Goal: Information Seeking & Learning: Learn about a topic

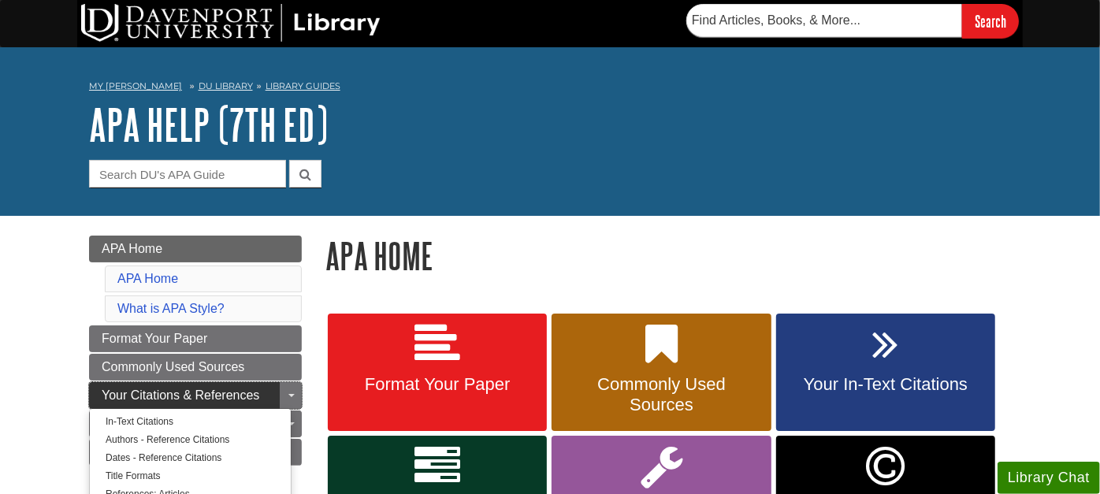
click at [146, 389] on span "Your Citations & References" at bounding box center [181, 394] width 158 height 13
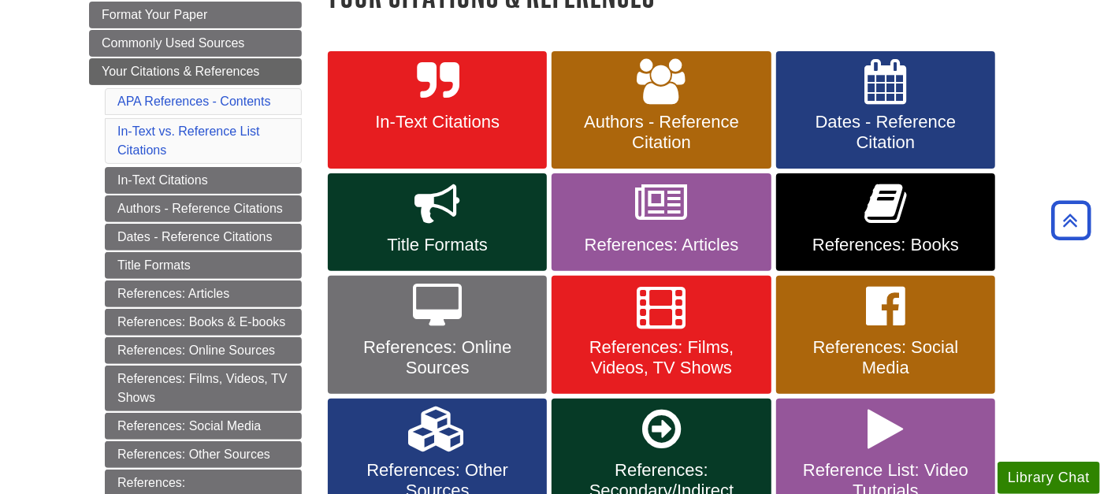
scroll to position [350, 0]
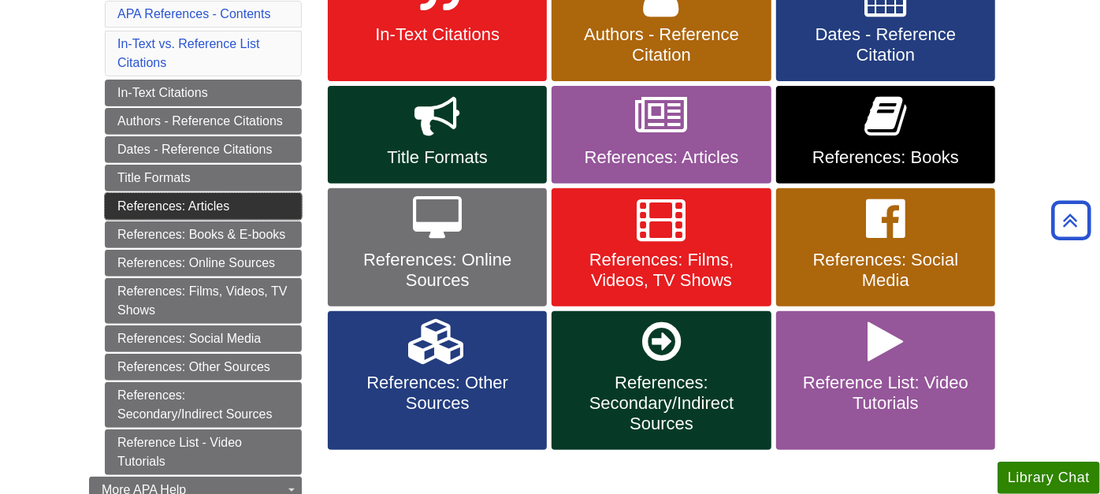
click at [193, 196] on link "References: Articles" at bounding box center [203, 206] width 197 height 27
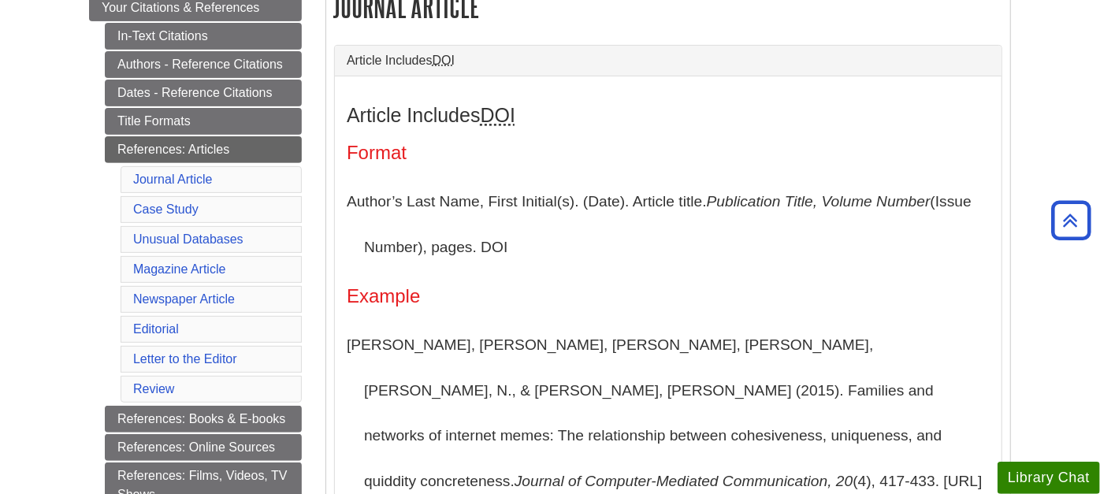
scroll to position [350, 0]
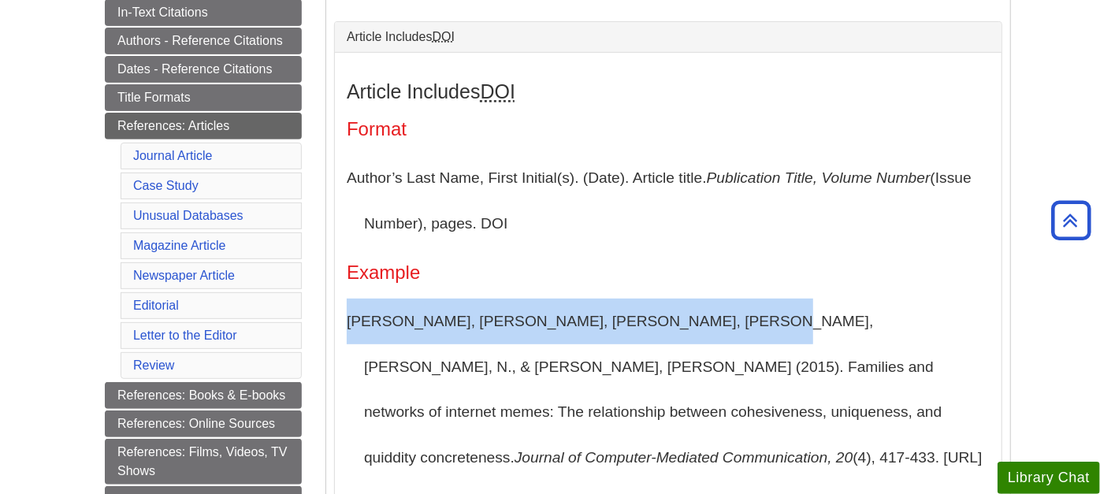
drag, startPoint x: 348, startPoint y: 317, endPoint x: 700, endPoint y: 337, distance: 352.0
click at [700, 337] on p "Segev, E., Nissenbaum, A., Stolero, N., & Shifman, L. (2015). Families and netw…" at bounding box center [668, 412] width 643 height 227
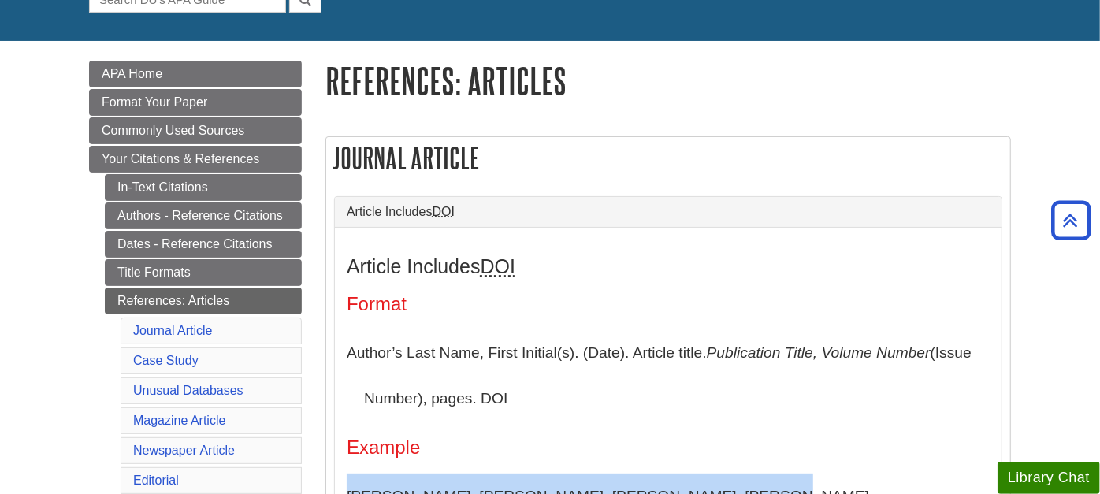
scroll to position [87, 0]
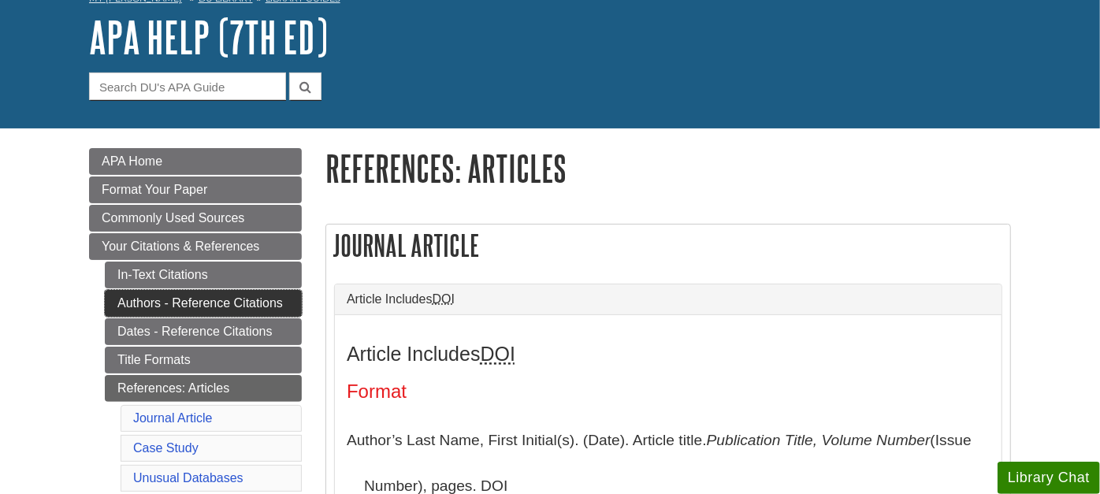
click at [155, 301] on link "Authors - Reference Citations" at bounding box center [203, 303] width 197 height 27
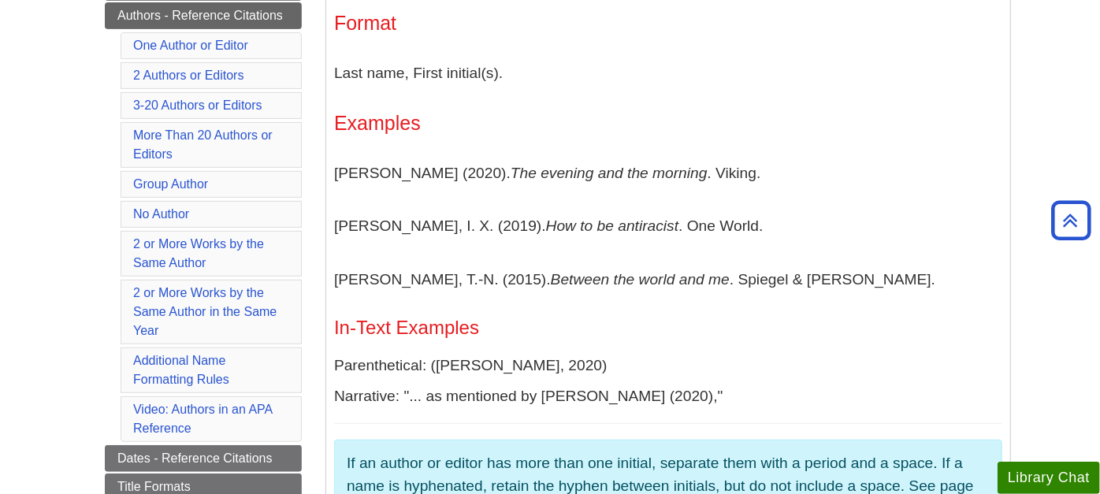
scroll to position [350, 0]
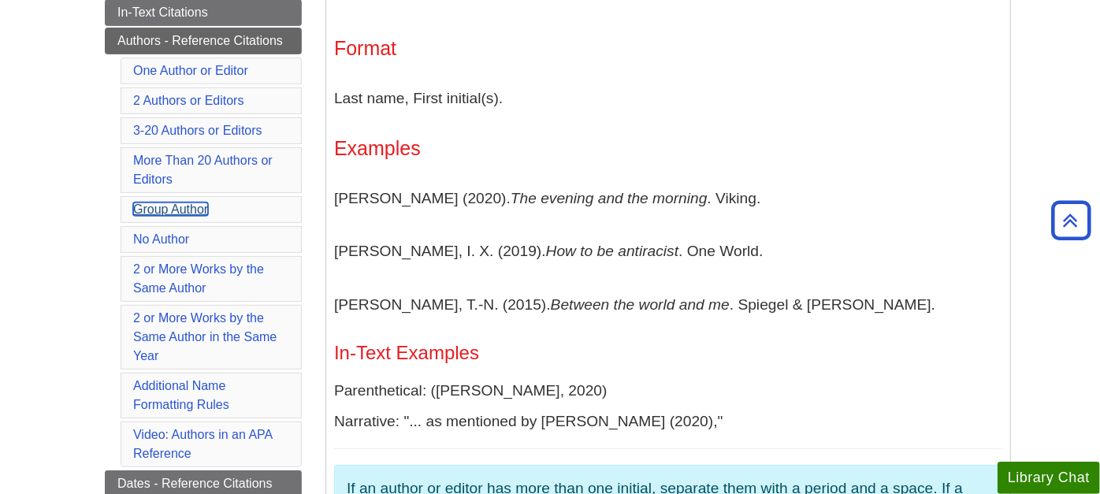
click at [184, 202] on link "Group Author" at bounding box center [170, 208] width 75 height 13
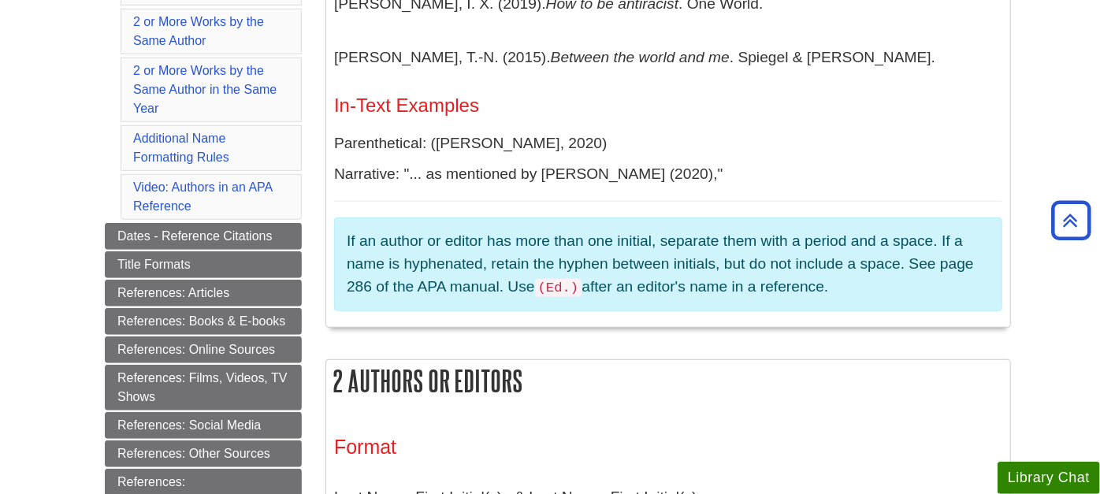
scroll to position [685, 0]
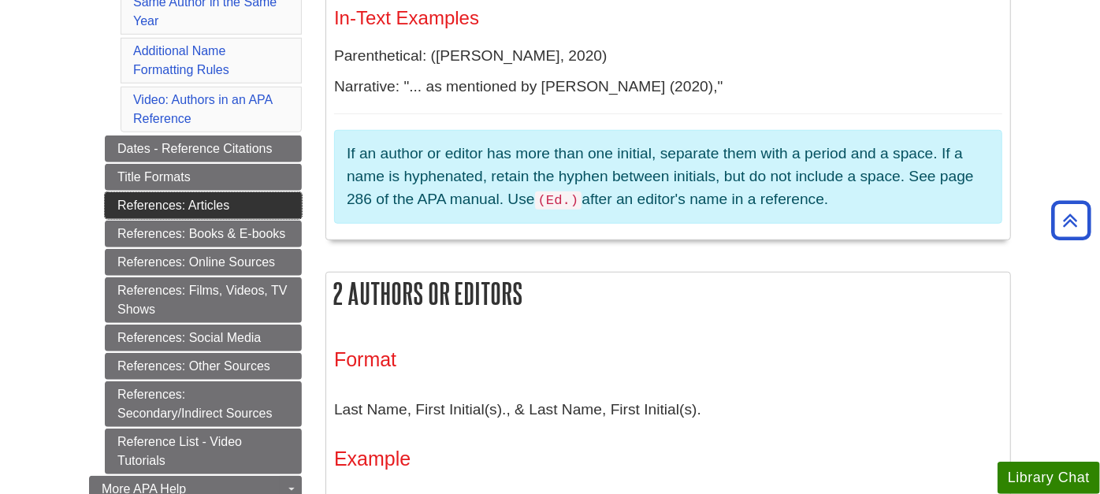
click at [173, 192] on link "References: Articles" at bounding box center [203, 205] width 197 height 27
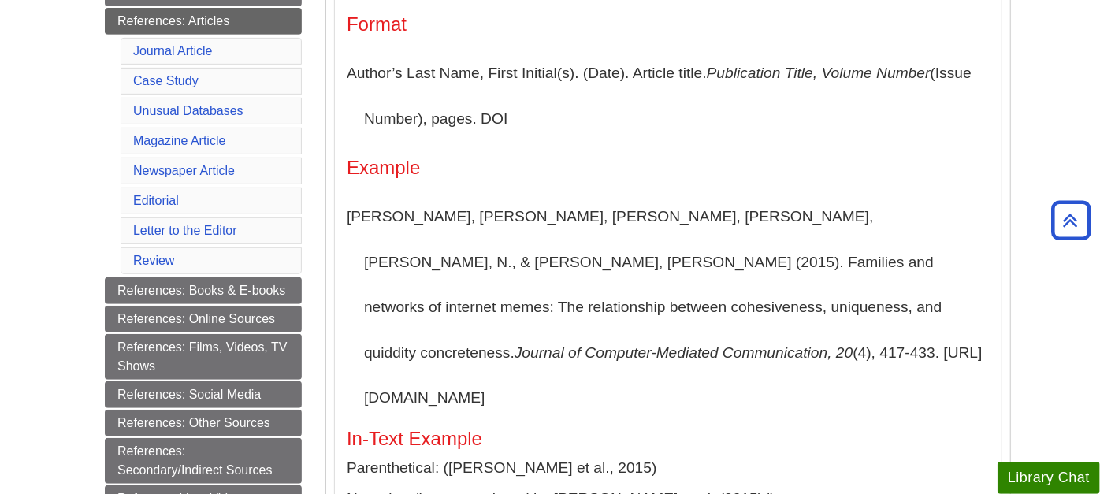
scroll to position [437, 0]
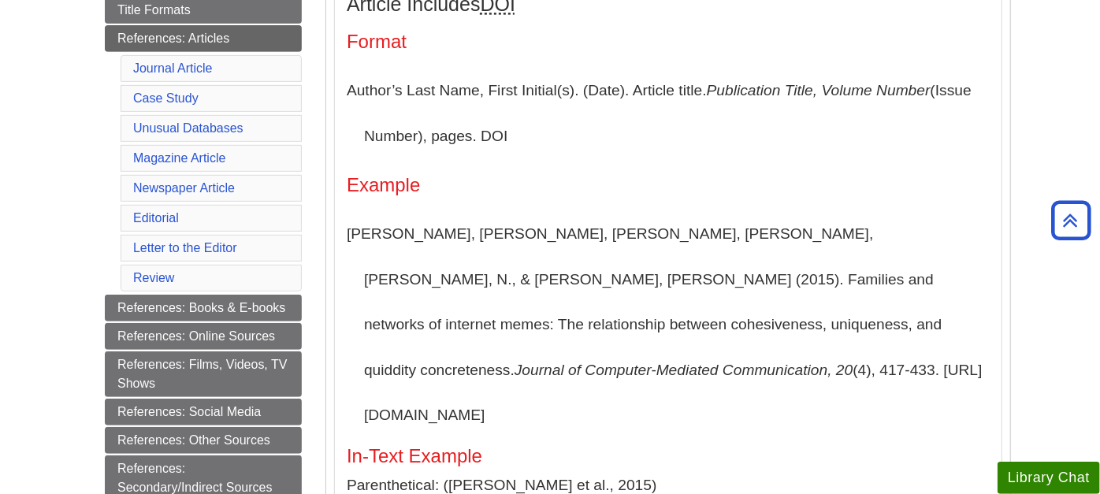
click at [760, 236] on p "Segev, E., Nissenbaum, A., Stolero, N., & Shifman, L. (2015). Families and netw…" at bounding box center [668, 324] width 643 height 227
click at [515, 362] on icon "Journal of Computer-Mediated Communication, 20" at bounding box center [684, 370] width 338 height 17
drag, startPoint x: 704, startPoint y: 321, endPoint x: 720, endPoint y: 324, distance: 15.9
click at [720, 324] on p "Segev, E., Nissenbaum, A., Stolero, N., & Shifman, L. (2015). Families and netw…" at bounding box center [668, 324] width 643 height 227
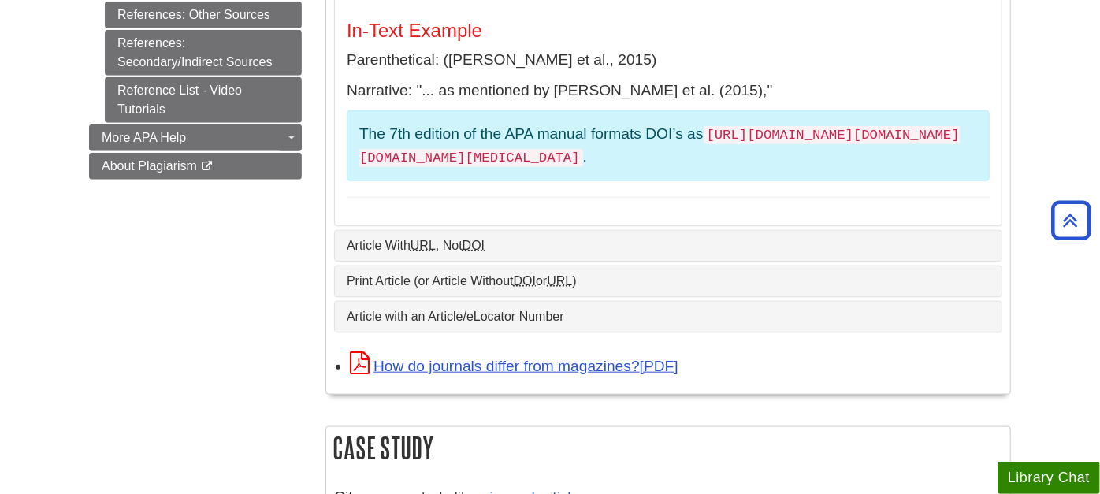
scroll to position [875, 0]
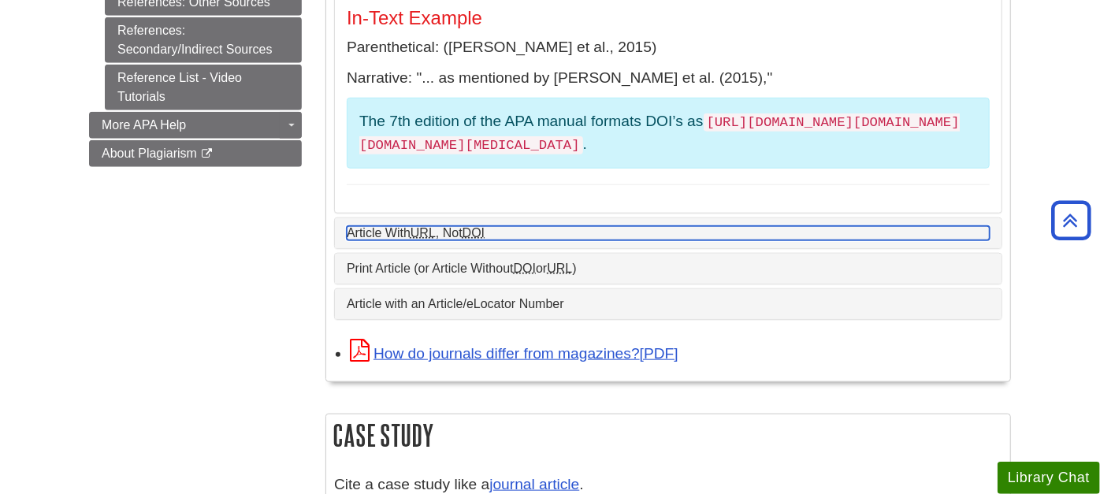
click at [382, 226] on link "Article With URL , Not DOI" at bounding box center [668, 233] width 643 height 14
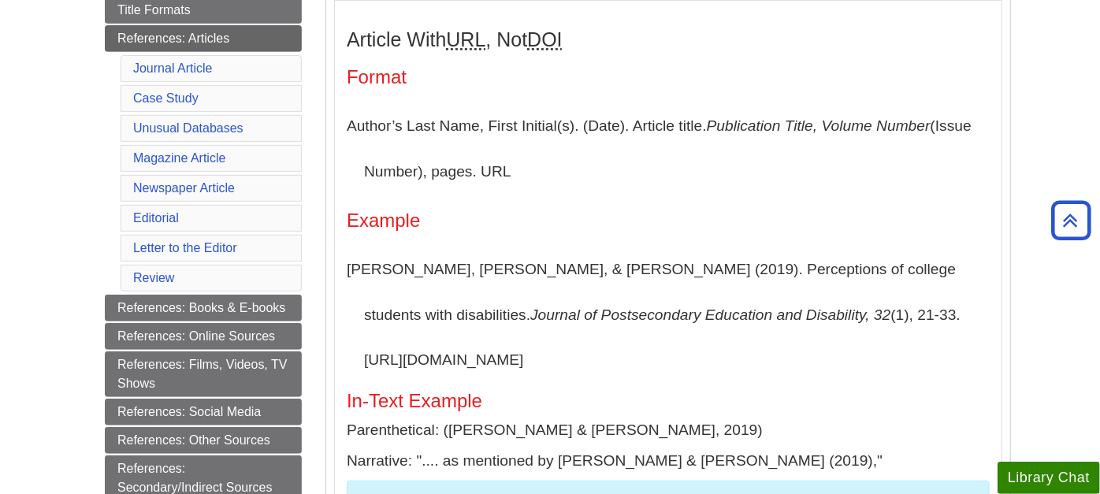
scroll to position [525, 0]
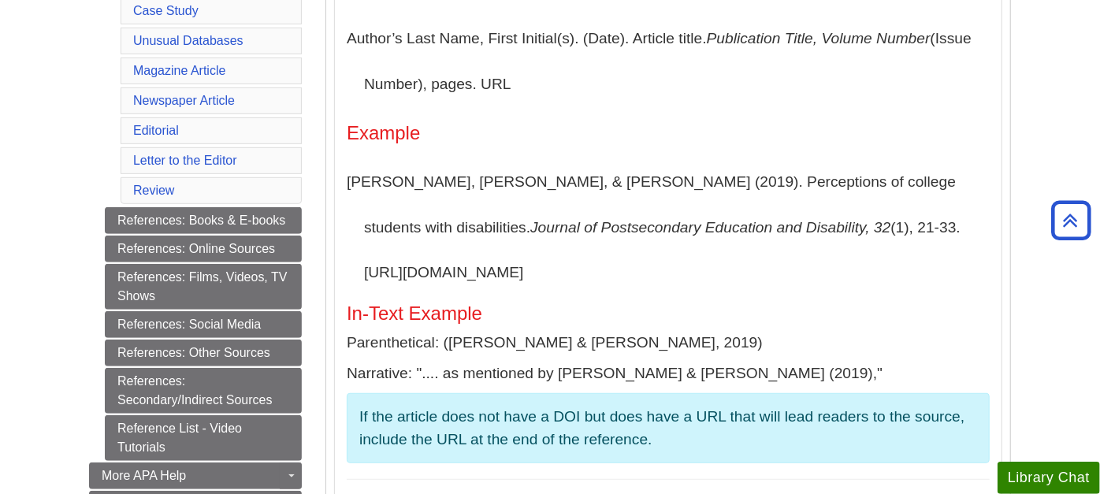
drag, startPoint x: 726, startPoint y: 228, endPoint x: 756, endPoint y: 269, distance: 50.7
click at [756, 269] on p "Akin, D., & Huang, L. M. (2019). Perceptions of college students with disabilit…" at bounding box center [668, 227] width 643 height 136
drag, startPoint x: 756, startPoint y: 269, endPoint x: 817, endPoint y: 279, distance: 61.5
click at [817, 279] on p "Akin, D., & Huang, L. M. (2019). Perceptions of college students with disabilit…" at bounding box center [668, 227] width 643 height 136
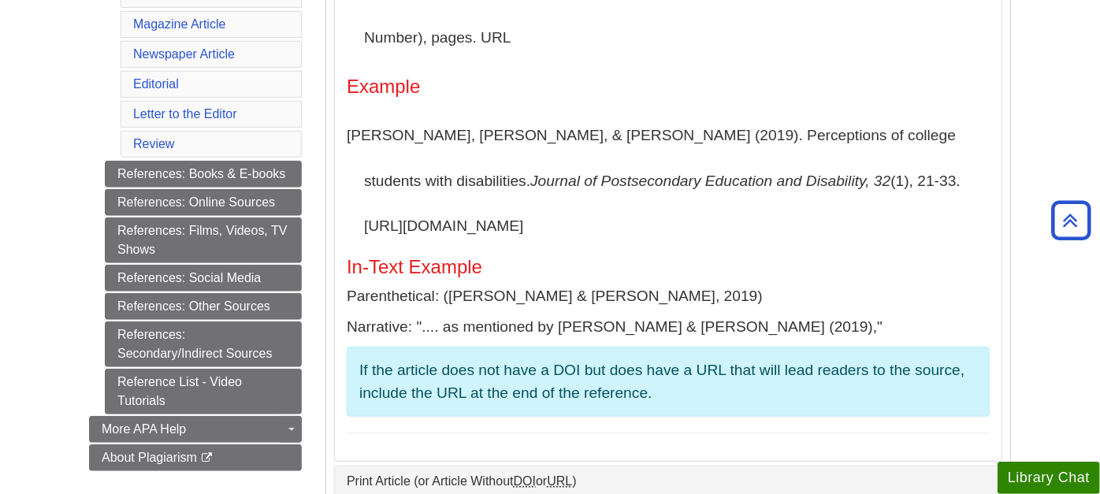
scroll to position [612, 0]
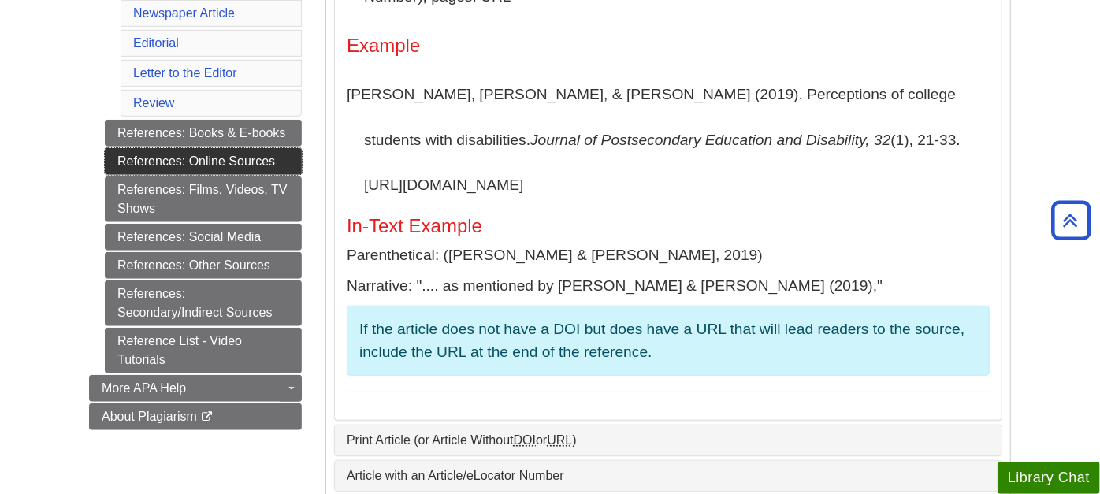
click at [188, 150] on link "References: Online Sources" at bounding box center [203, 161] width 197 height 27
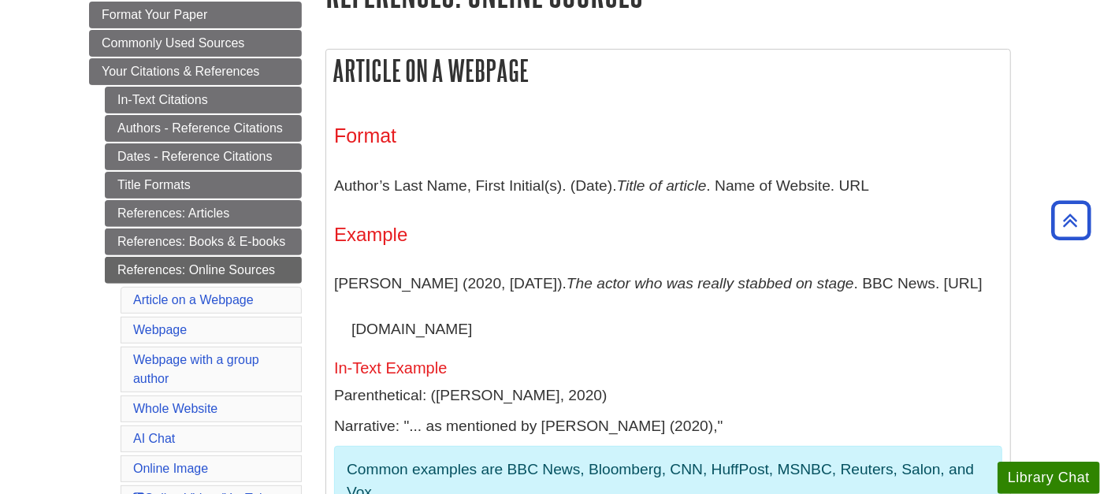
scroll to position [350, 0]
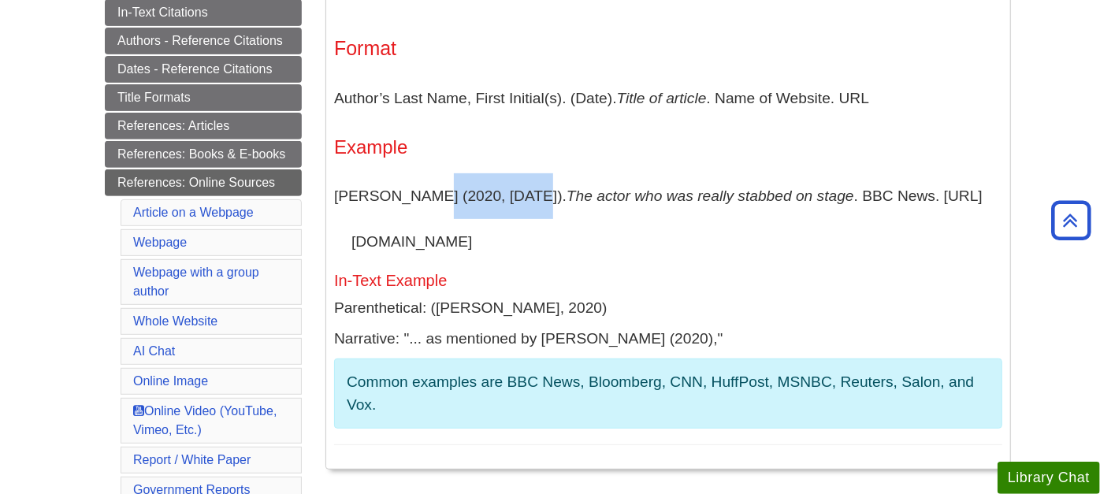
drag, startPoint x: 417, startPoint y: 195, endPoint x: 522, endPoint y: 191, distance: 104.9
click at [522, 191] on p "Barden, B. (2020, March 14). The actor who was really stabbed on stage . BBC Ne…" at bounding box center [668, 218] width 668 height 91
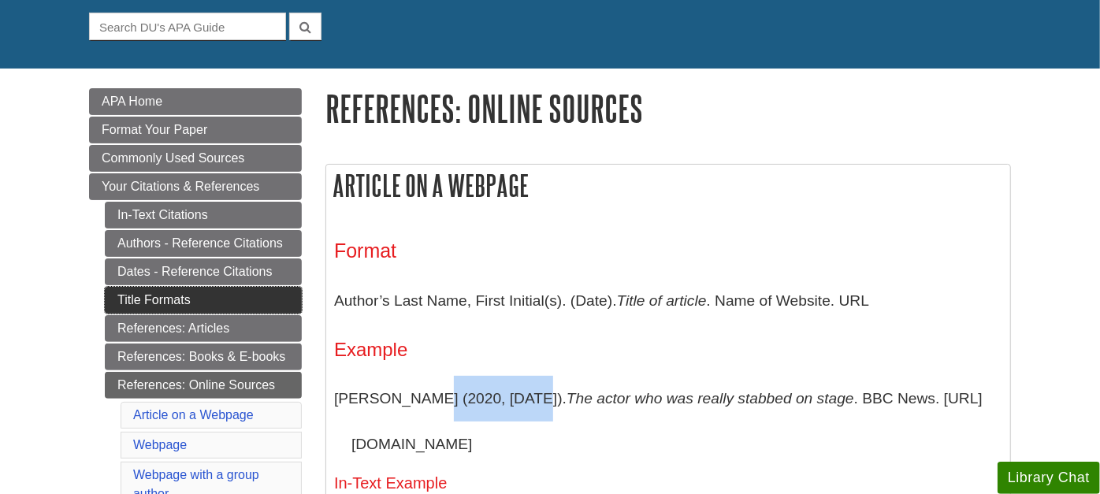
scroll to position [175, 0]
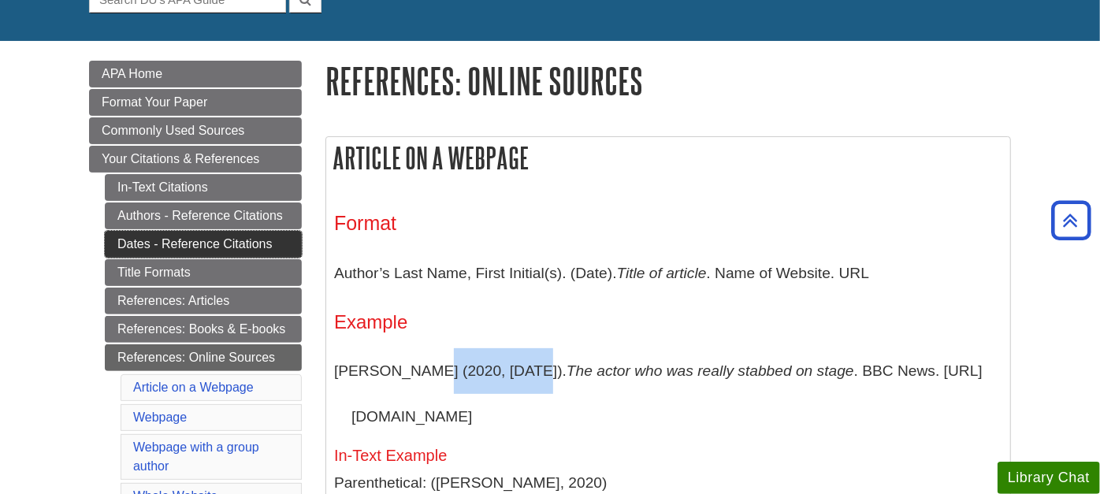
click at [165, 239] on link "Dates - Reference Citations" at bounding box center [203, 244] width 197 height 27
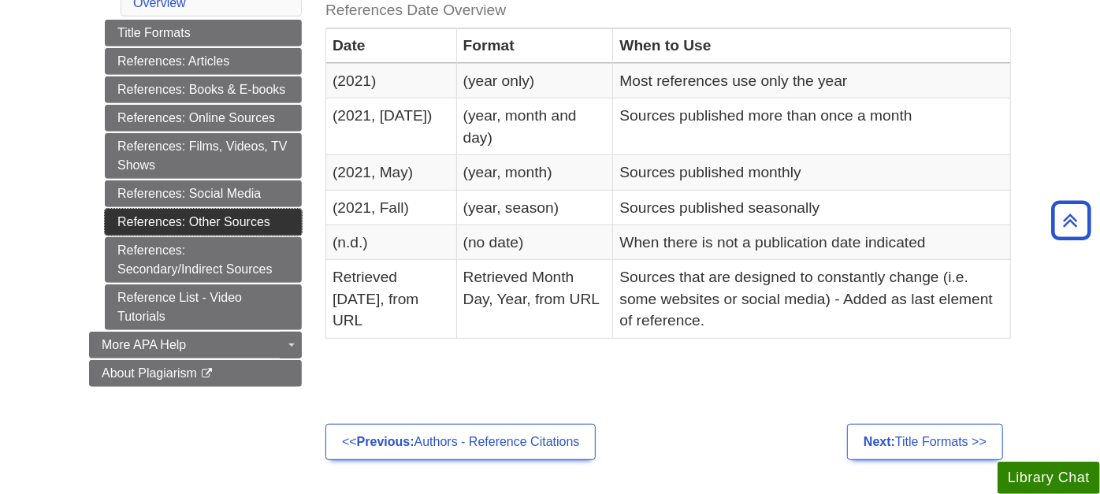
scroll to position [437, 0]
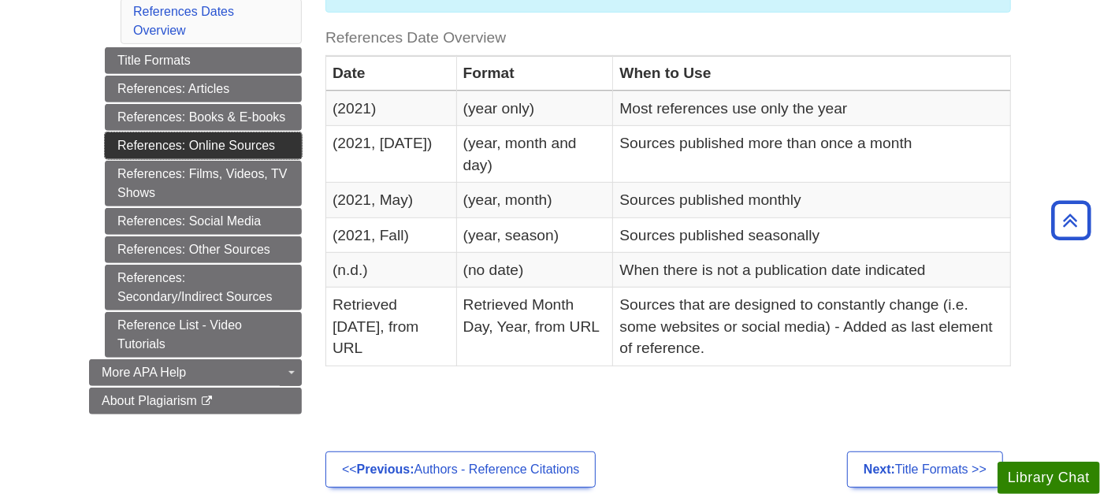
click at [191, 140] on link "References: Online Sources" at bounding box center [203, 145] width 197 height 27
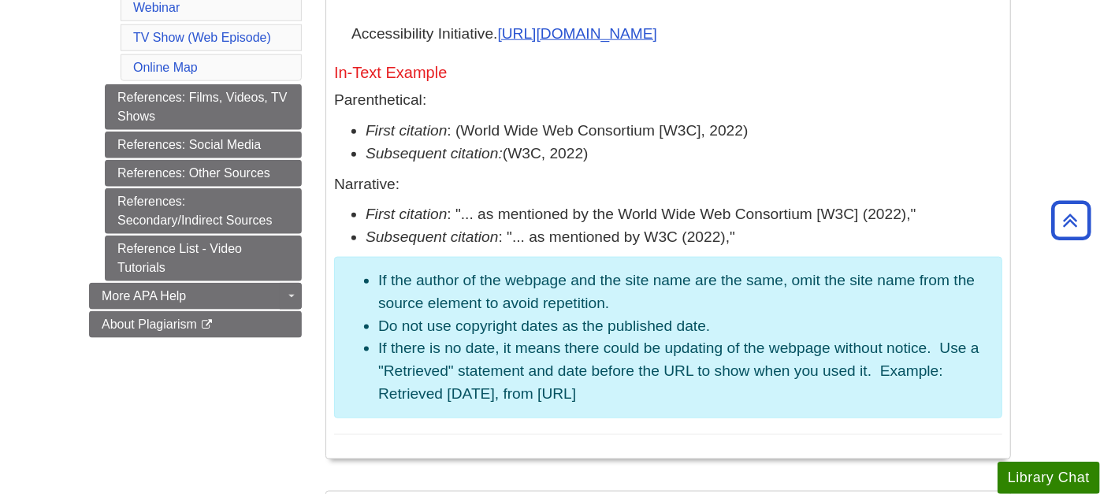
scroll to position [1138, 0]
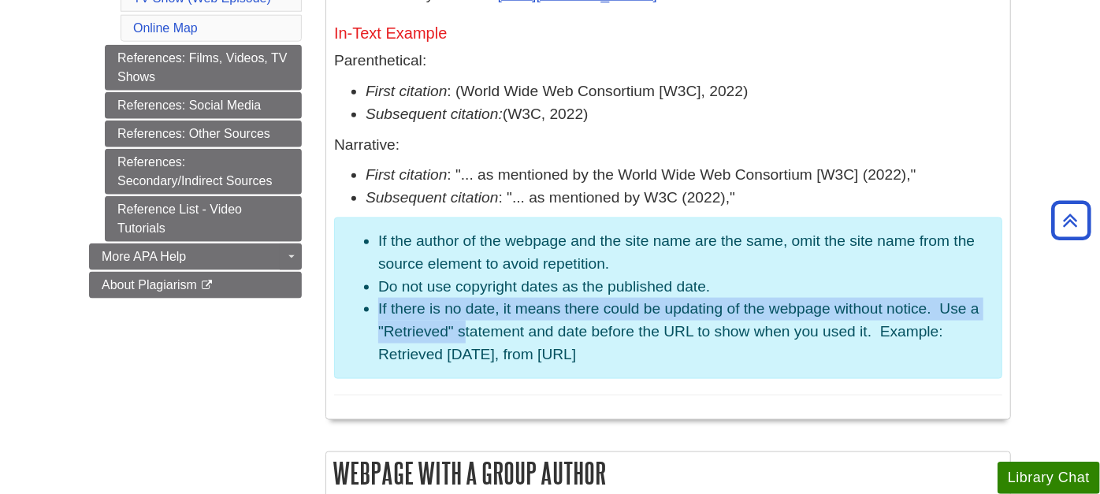
drag, startPoint x: 379, startPoint y: 311, endPoint x: 464, endPoint y: 336, distance: 88.8
click at [464, 336] on li "If there is no date, it means there could be updating of the webpage without no…" at bounding box center [683, 332] width 611 height 68
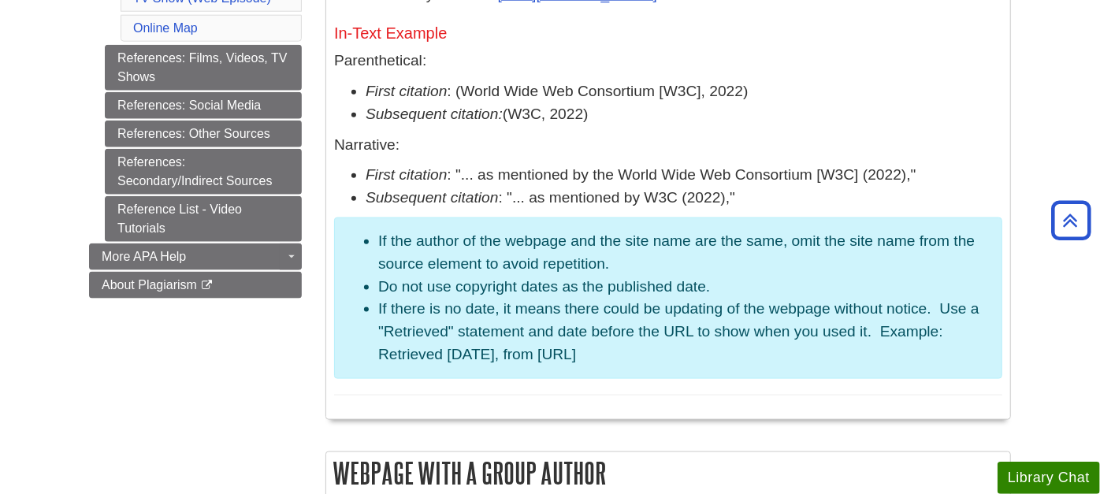
drag, startPoint x: 464, startPoint y: 336, endPoint x: 704, endPoint y: 351, distance: 240.7
click at [704, 351] on li "If there is no date, it means there could be updating of the webpage without no…" at bounding box center [683, 332] width 611 height 68
drag, startPoint x: 378, startPoint y: 351, endPoint x: 568, endPoint y: 366, distance: 190.5
click at [568, 366] on aside "If the author of the webpage and the site name are the same, omit the site name…" at bounding box center [668, 298] width 668 height 162
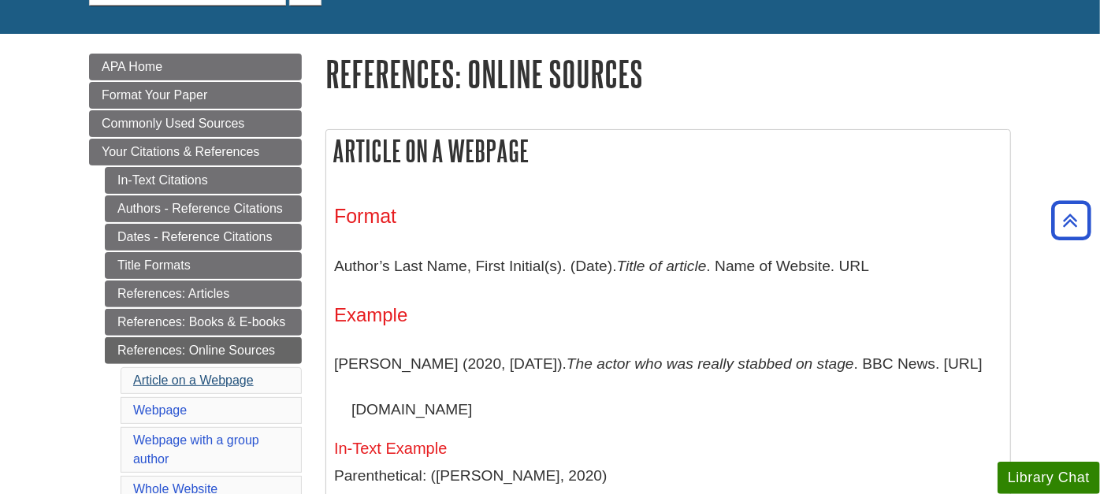
scroll to position [175, 0]
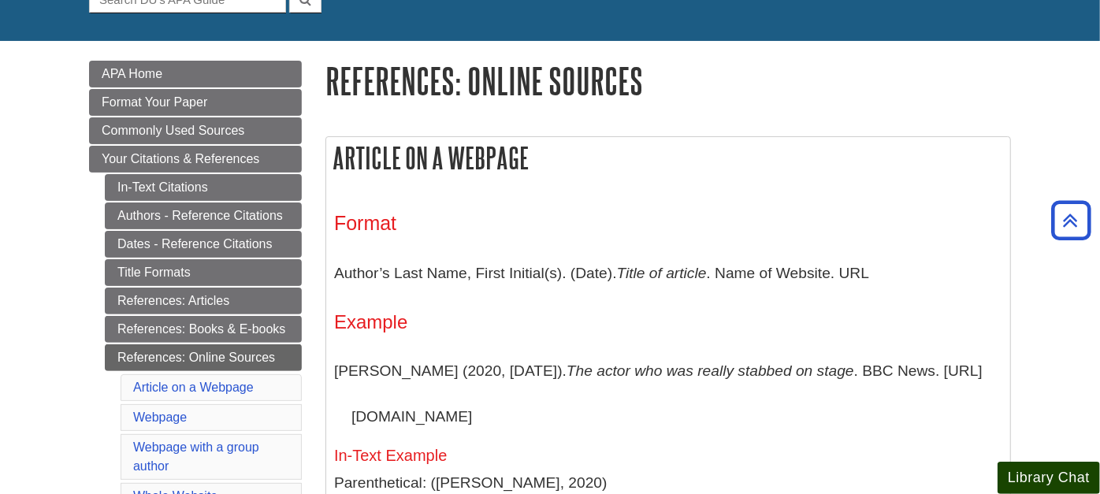
click at [1062, 473] on button "Library Chat" at bounding box center [1048, 478] width 102 height 32
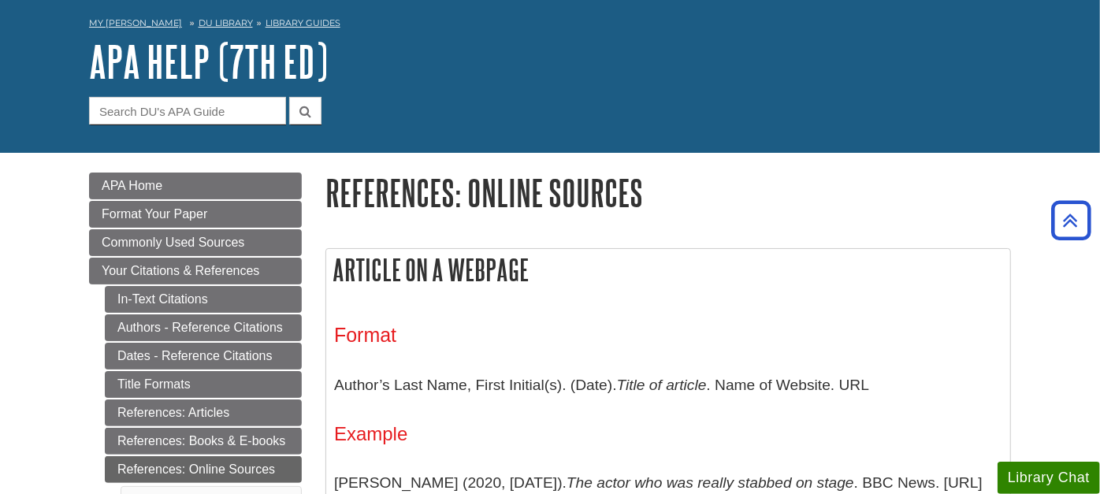
scroll to position [0, 0]
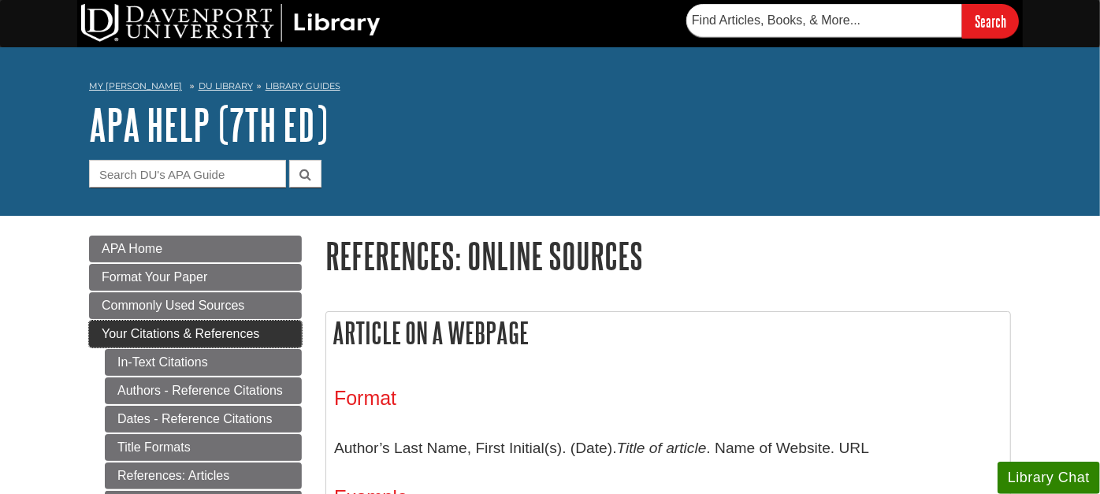
click at [109, 333] on span "Your Citations & References" at bounding box center [181, 333] width 158 height 13
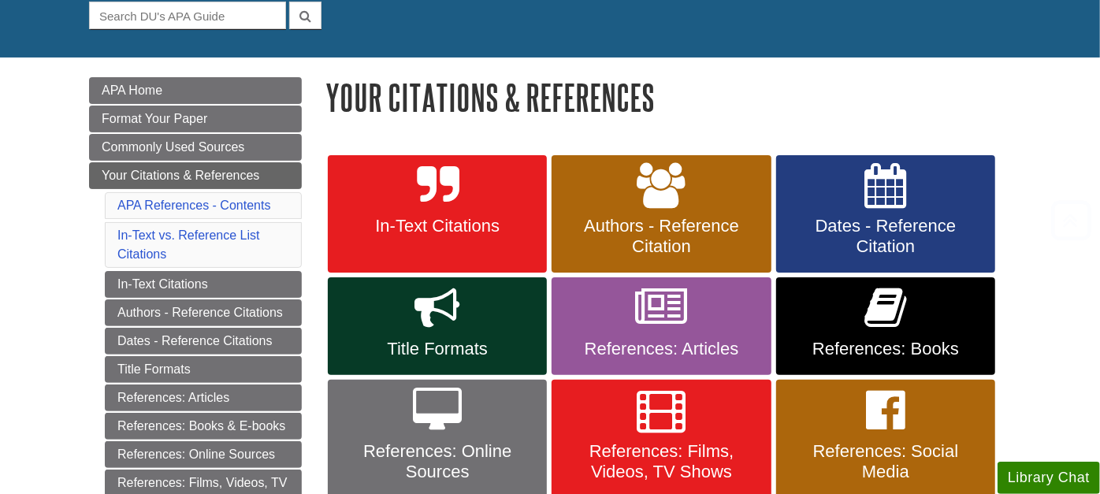
scroll to position [175, 0]
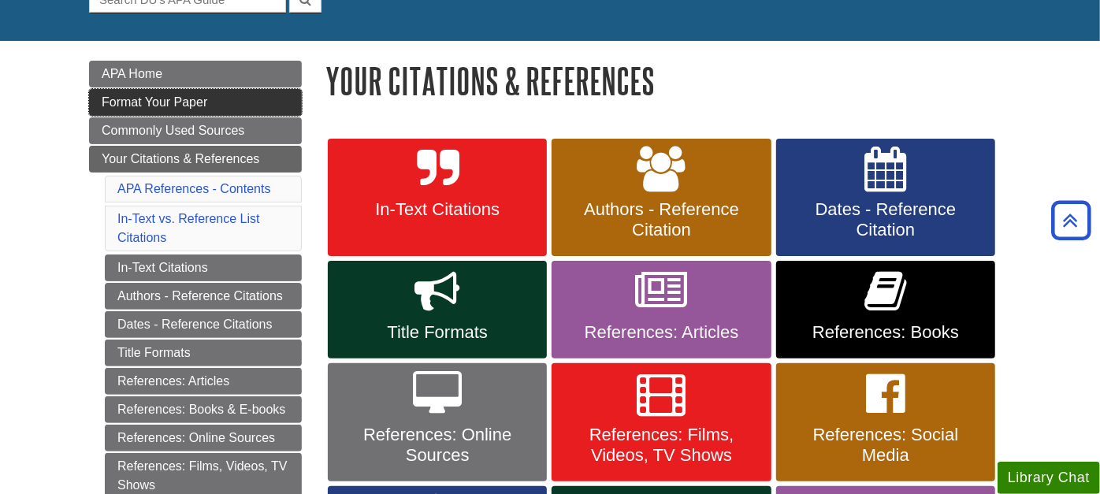
click at [155, 100] on span "Format Your Paper" at bounding box center [155, 101] width 106 height 13
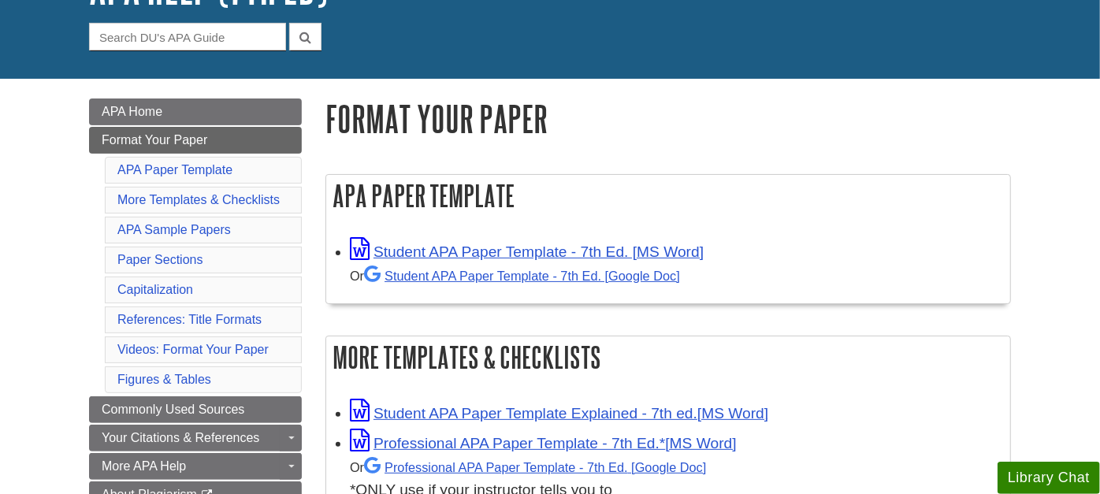
scroll to position [175, 0]
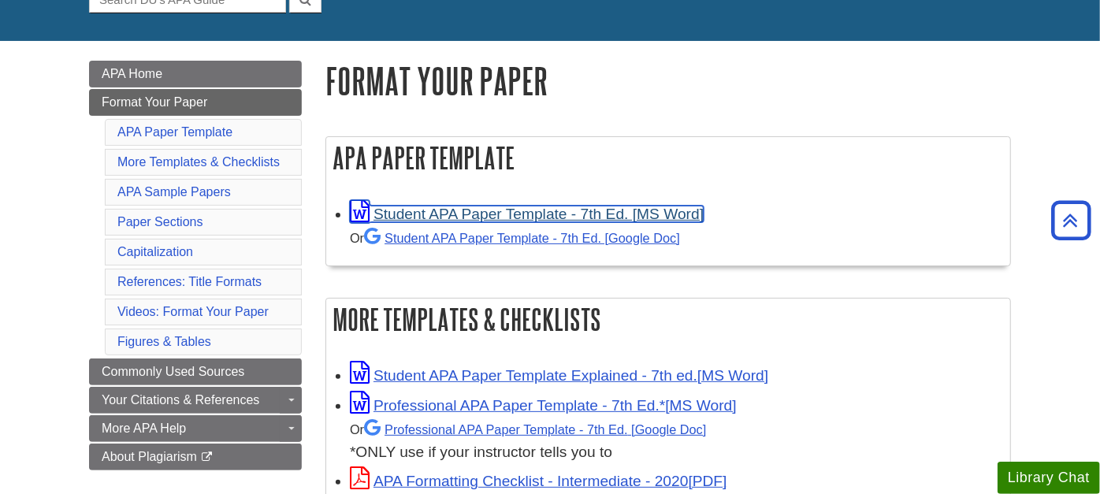
click at [505, 215] on link "Student APA Paper Template - 7th Ed. [MS Word]" at bounding box center [527, 214] width 354 height 17
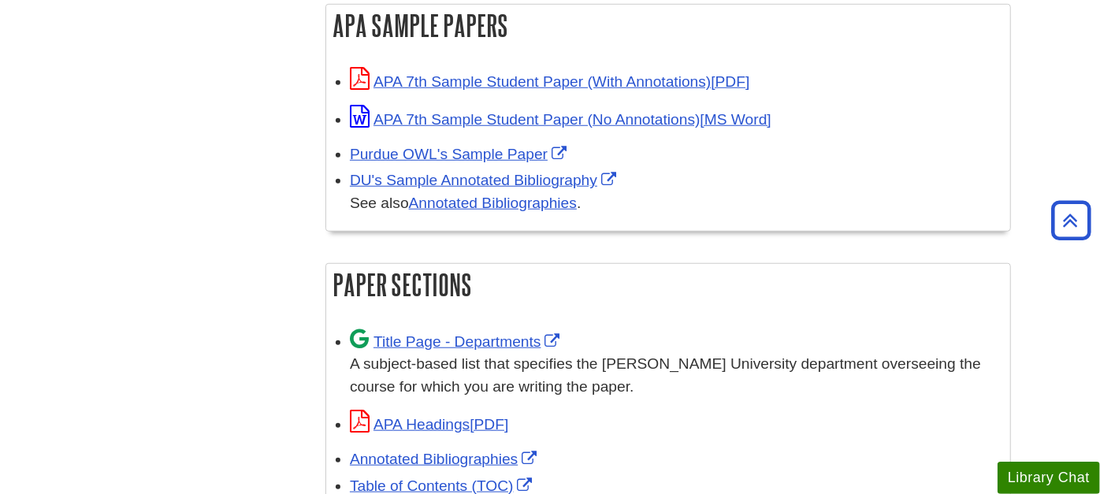
scroll to position [875, 0]
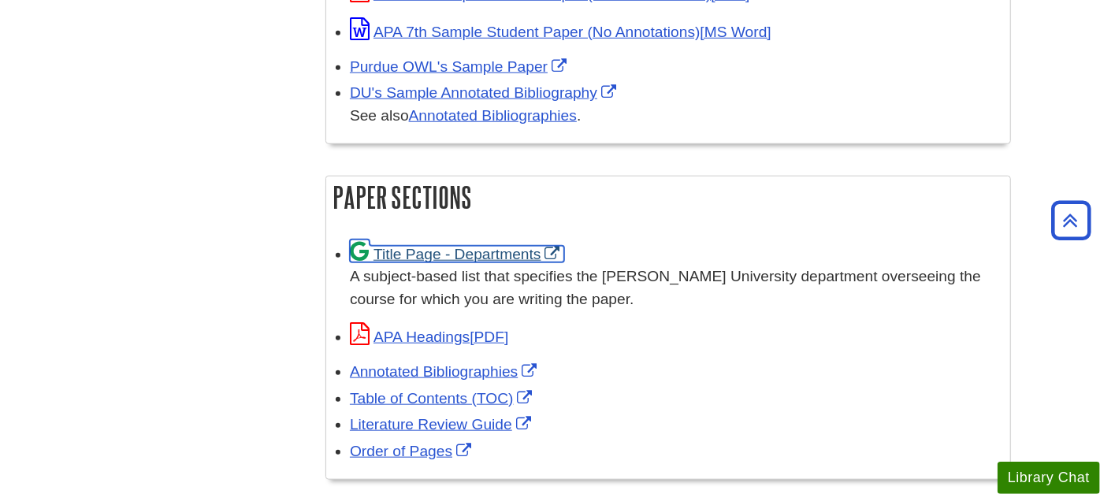
click at [418, 247] on link "Title Page - Departments" at bounding box center [457, 254] width 214 height 17
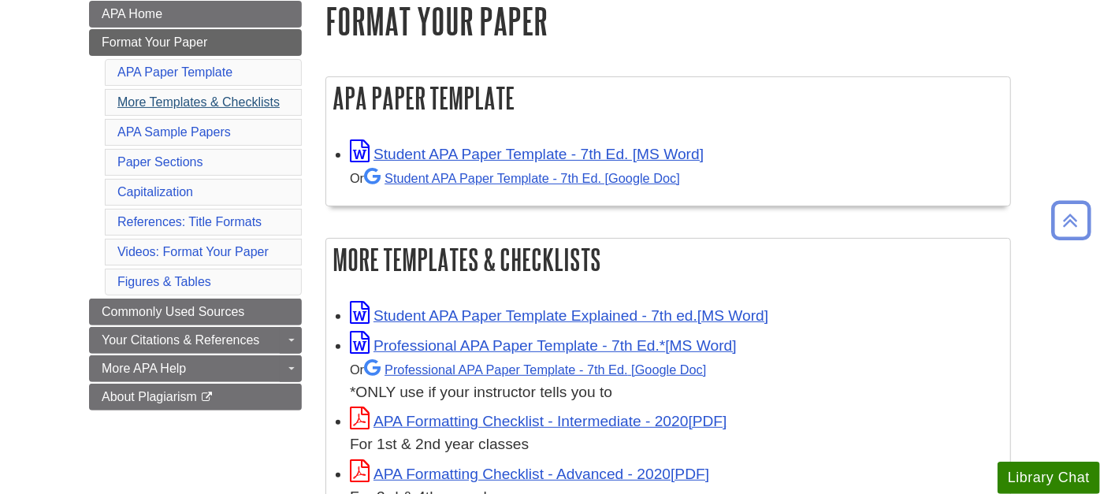
scroll to position [262, 0]
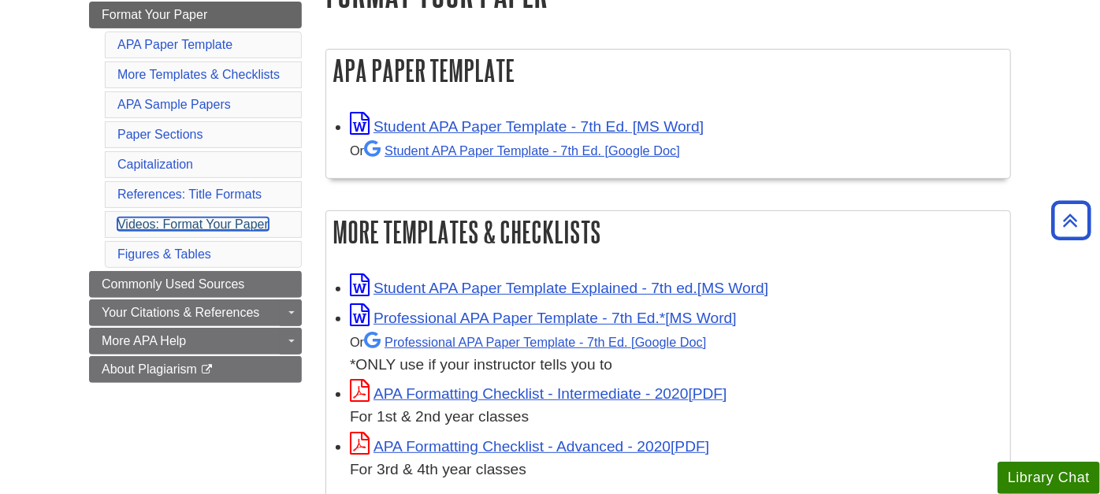
click at [154, 217] on link "Videos: Format Your Paper" at bounding box center [192, 223] width 151 height 13
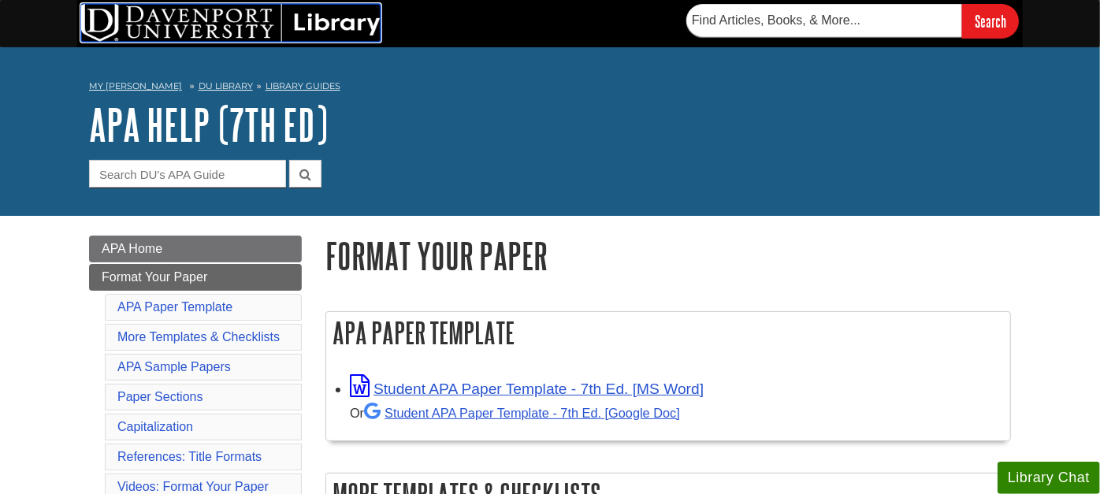
click at [325, 22] on img at bounding box center [230, 23] width 299 height 38
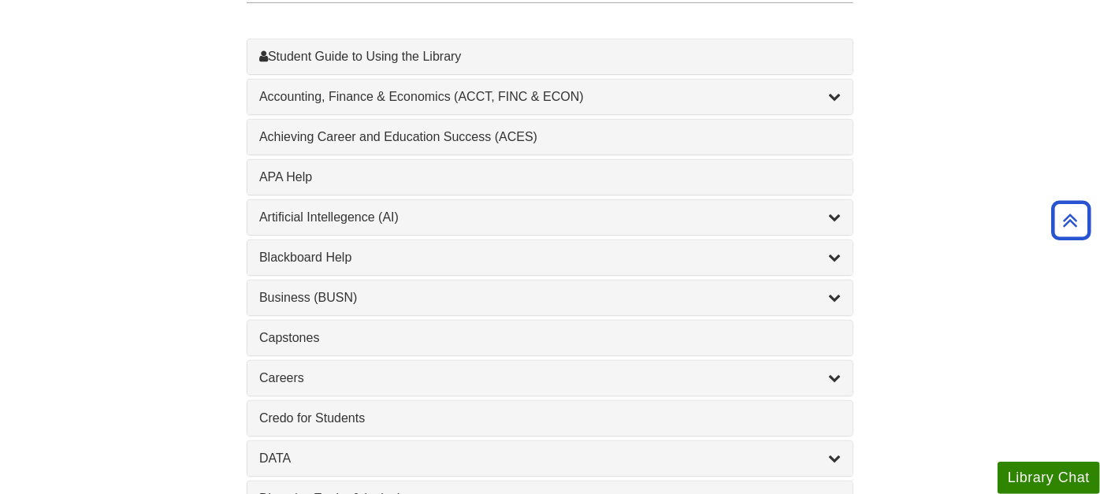
scroll to position [525, 0]
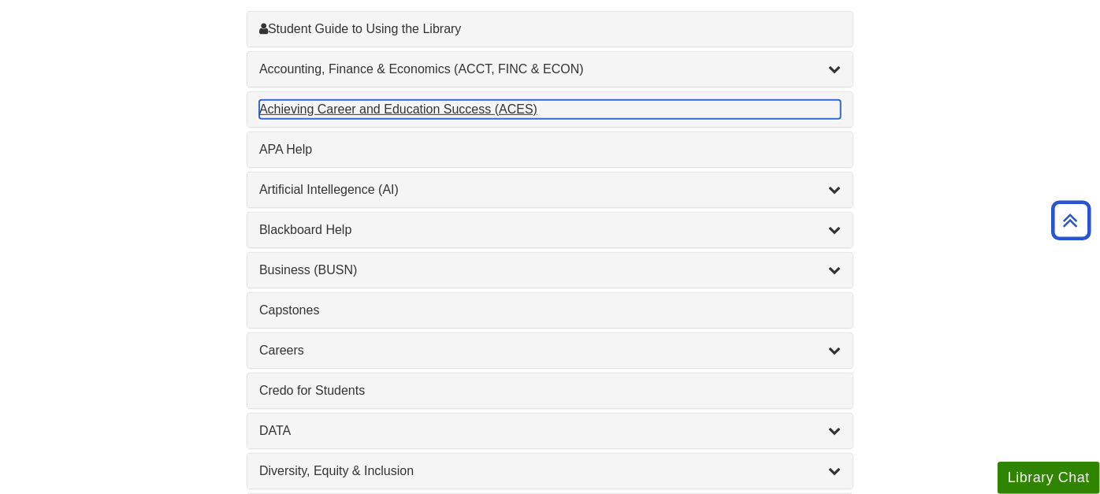
click at [457, 104] on div "Achieving Career and Education Success (ACES) , 1 guides" at bounding box center [549, 109] width 581 height 19
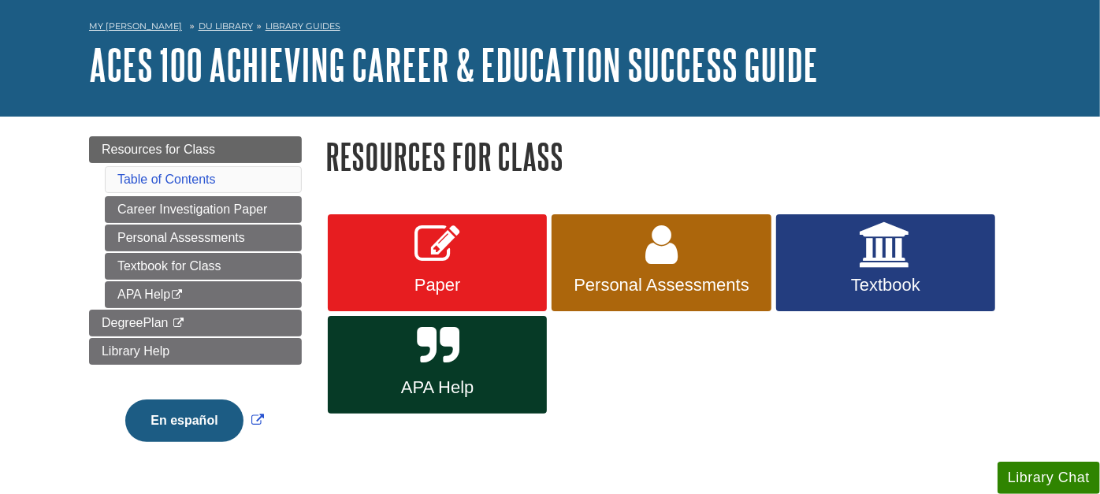
scroll to position [87, 0]
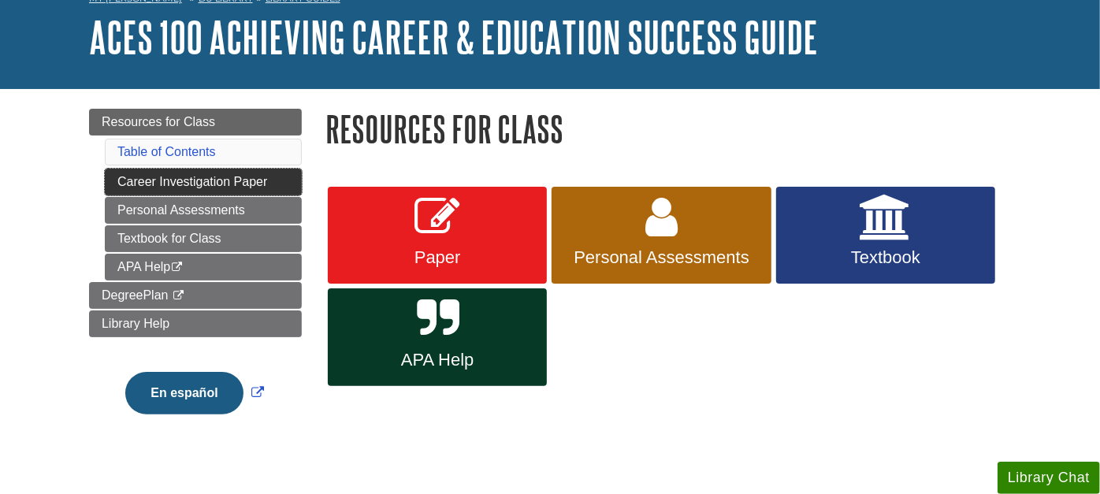
click at [131, 180] on link "Career Investigation Paper" at bounding box center [203, 182] width 197 height 27
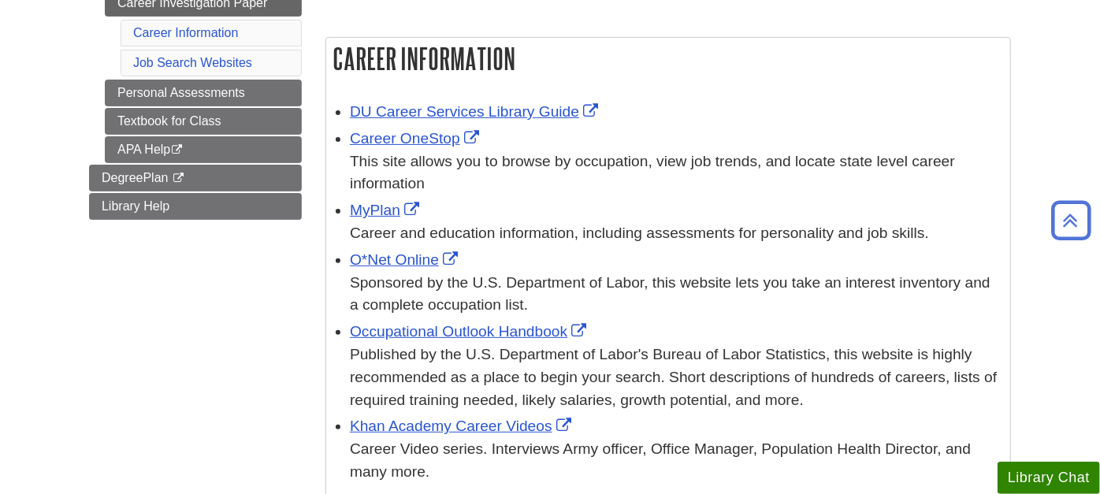
scroll to position [262, 0]
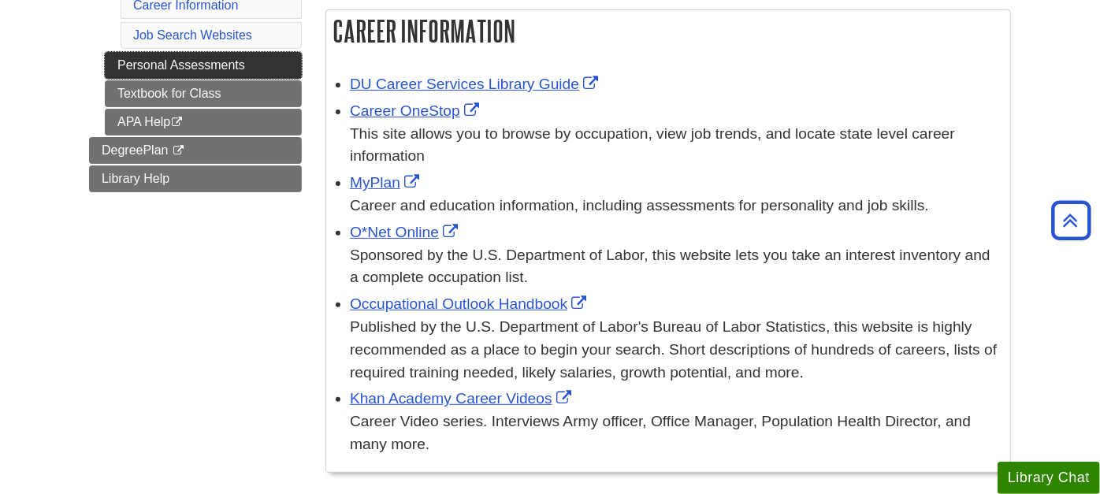
click at [184, 60] on link "Personal Assessments" at bounding box center [203, 65] width 197 height 27
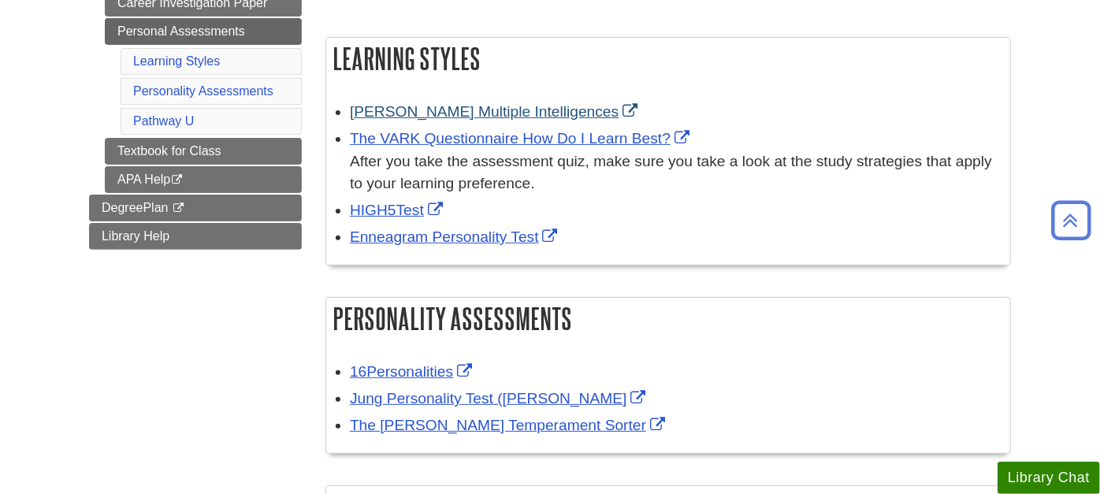
scroll to position [262, 0]
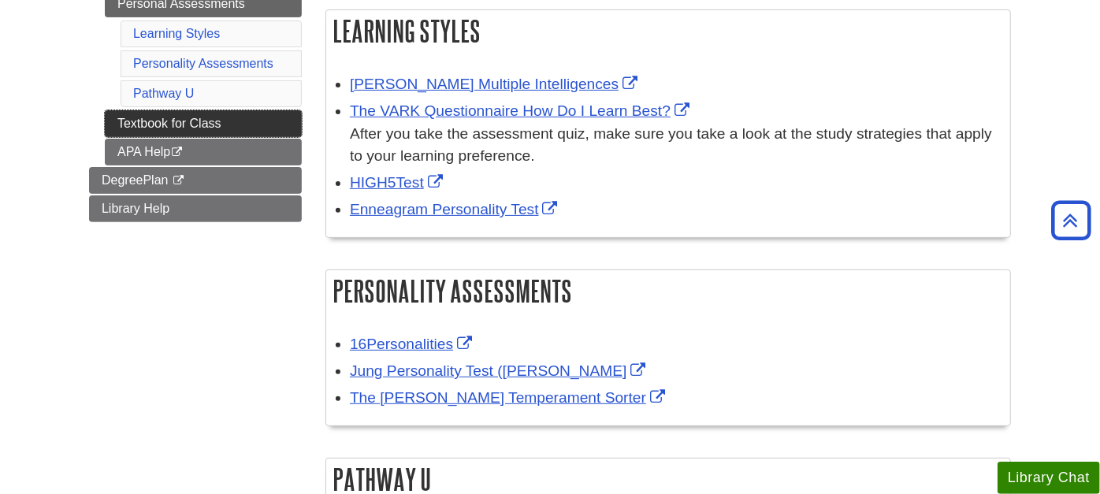
click at [143, 119] on link "Textbook for Class" at bounding box center [203, 123] width 197 height 27
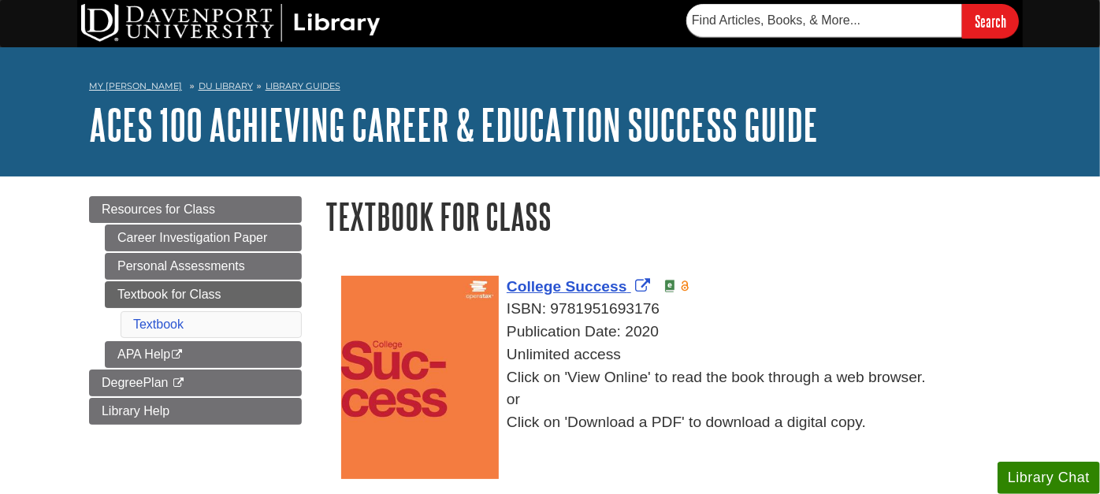
scroll to position [87, 0]
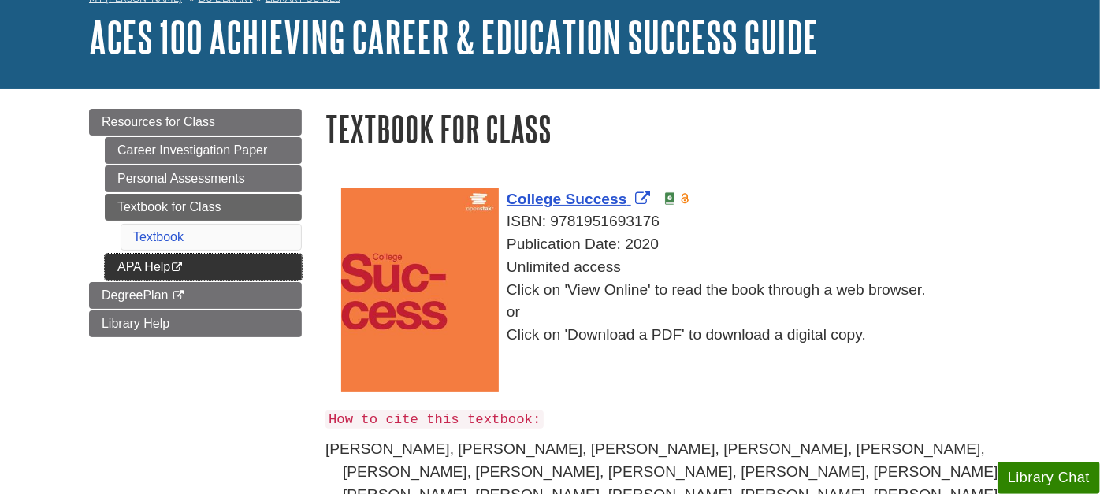
click at [132, 258] on link "APA Help This link opens in a new window" at bounding box center [203, 267] width 197 height 27
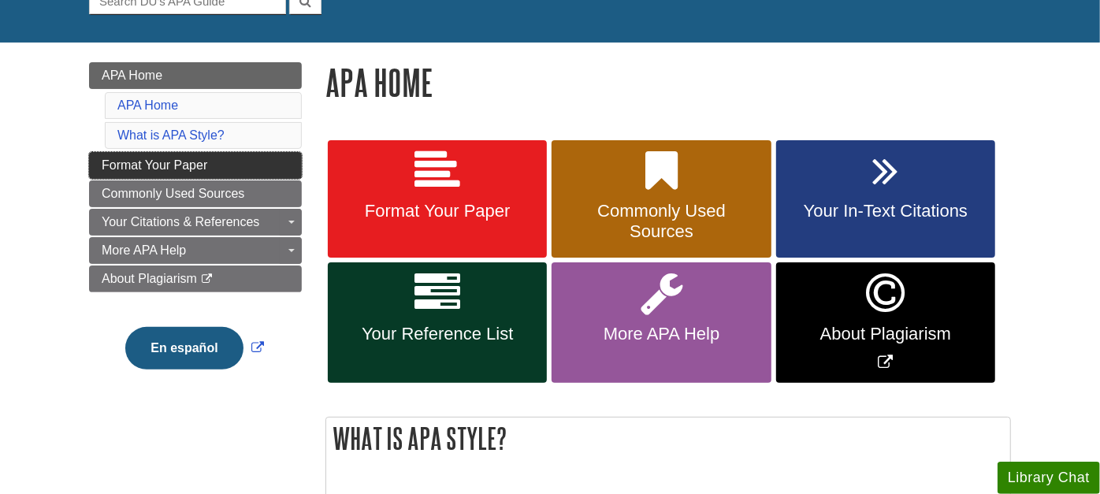
scroll to position [175, 0]
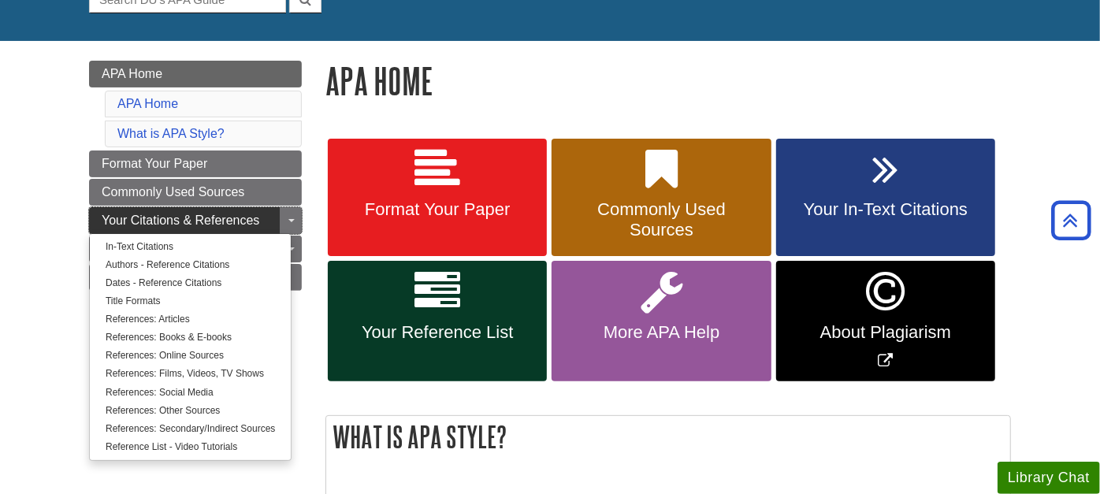
click at [191, 218] on span "Your Citations & References" at bounding box center [181, 220] width 158 height 13
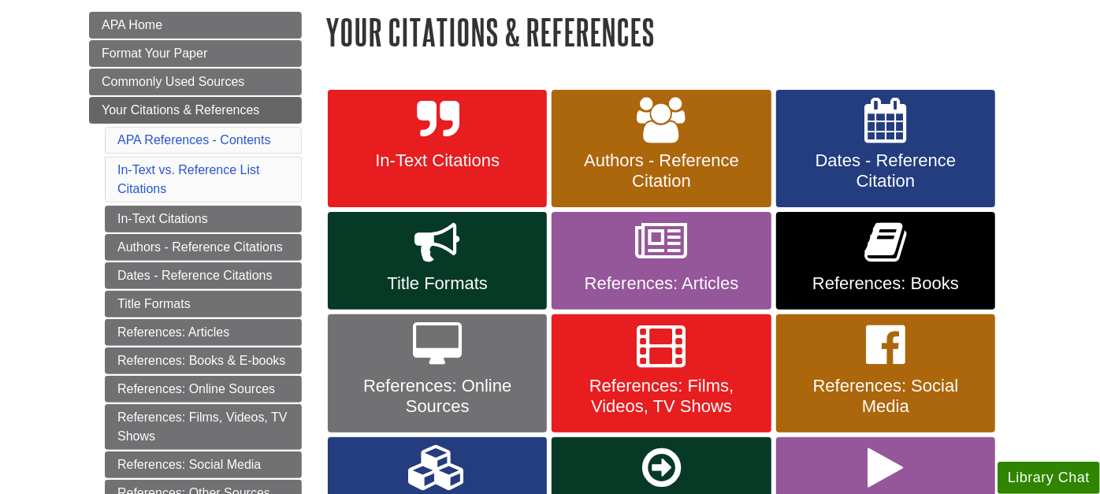
scroll to position [262, 0]
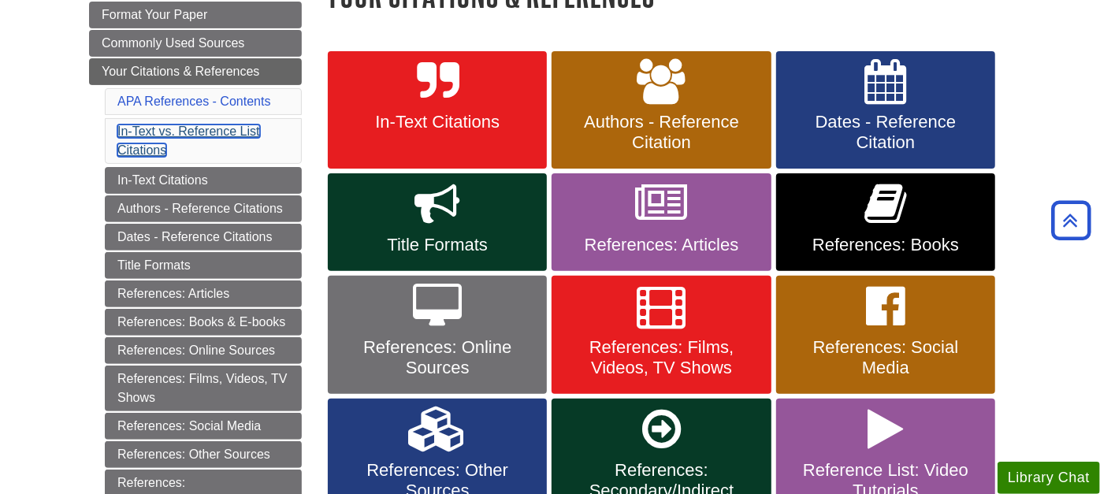
click at [169, 130] on link "In-Text vs. Reference List Citations" at bounding box center [188, 140] width 143 height 32
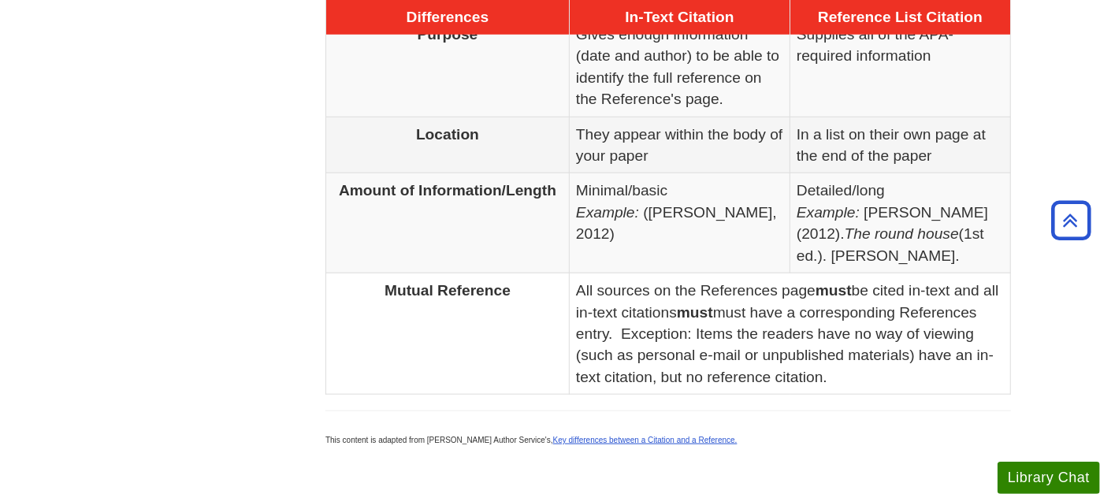
scroll to position [915, 0]
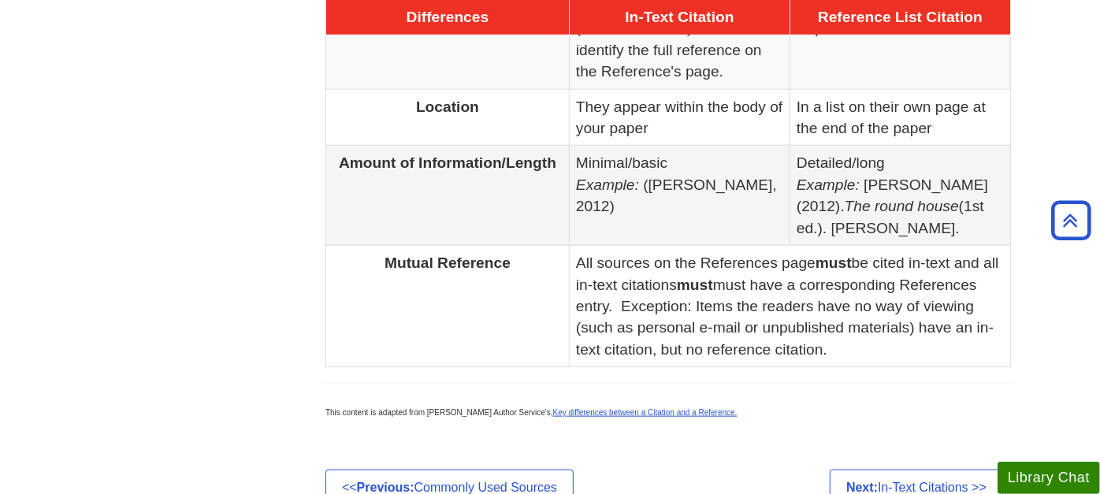
click at [644, 176] on td "Minimal/basic Example: ([PERSON_NAME], 2012)" at bounding box center [680, 196] width 221 height 100
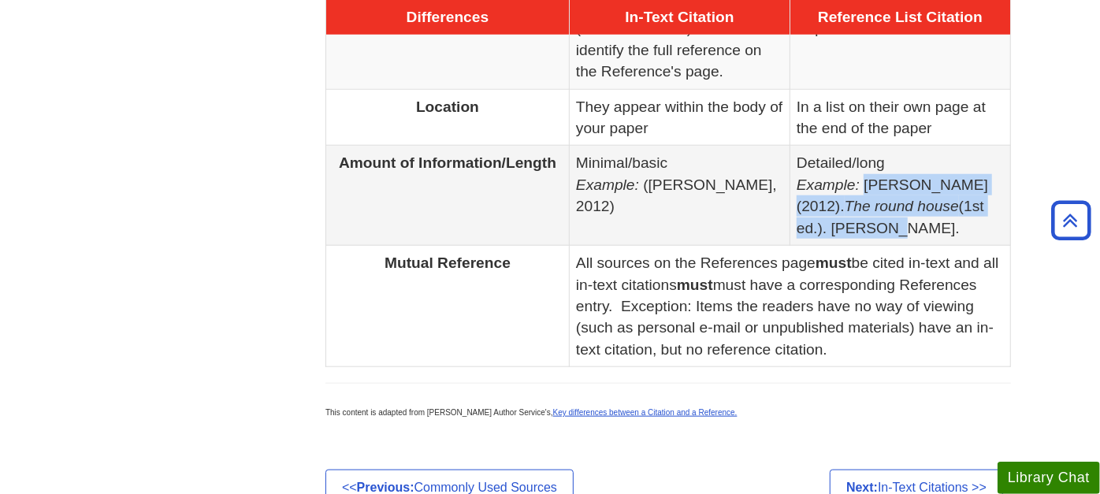
drag, startPoint x: 866, startPoint y: 180, endPoint x: 890, endPoint y: 217, distance: 44.6
click at [890, 217] on td "Detailed/long Example: [PERSON_NAME] (2012). The round house (1st ed.). [PERSON…" at bounding box center [900, 196] width 221 height 100
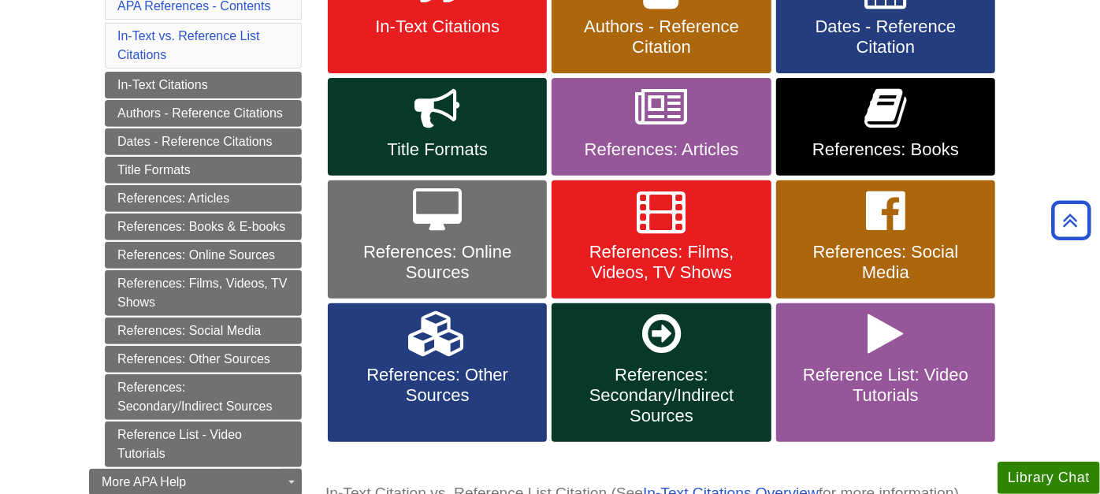
scroll to position [302, 0]
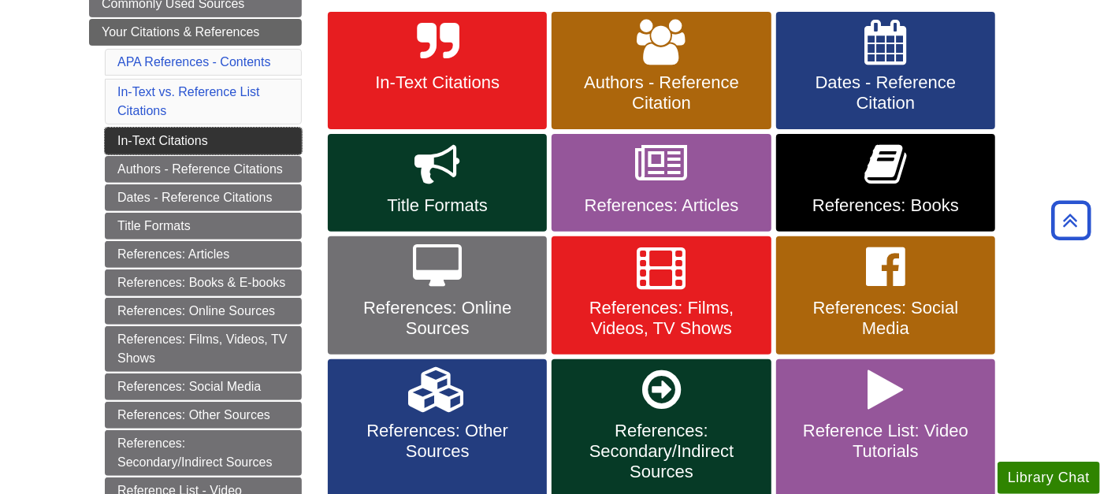
click at [152, 128] on link "In-Text Citations" at bounding box center [203, 141] width 197 height 27
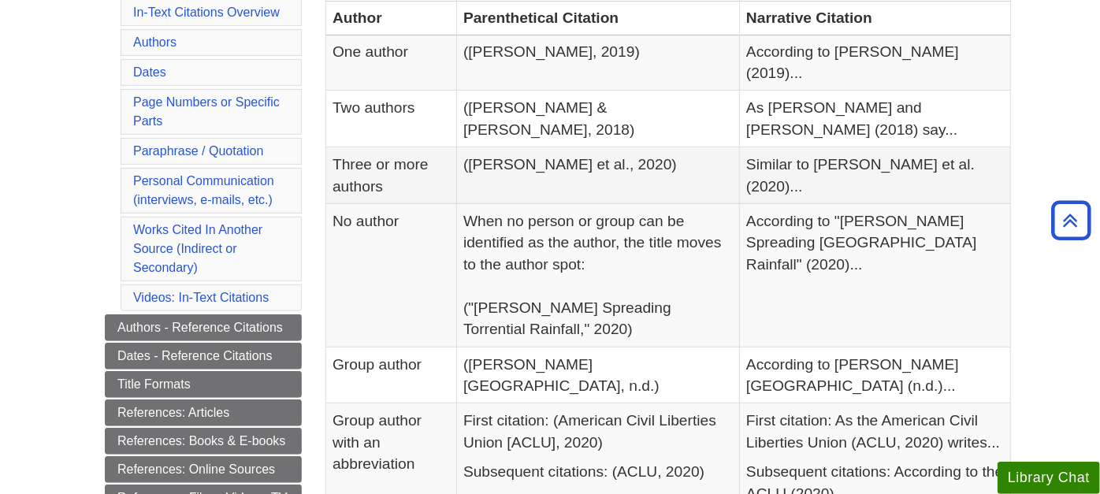
scroll to position [437, 0]
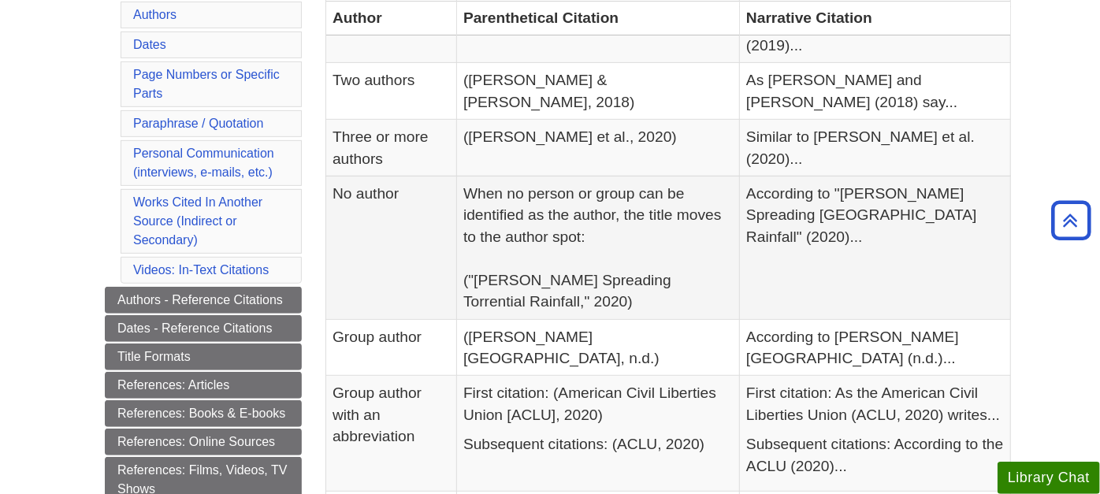
click at [373, 176] on td "No author" at bounding box center [391, 247] width 131 height 143
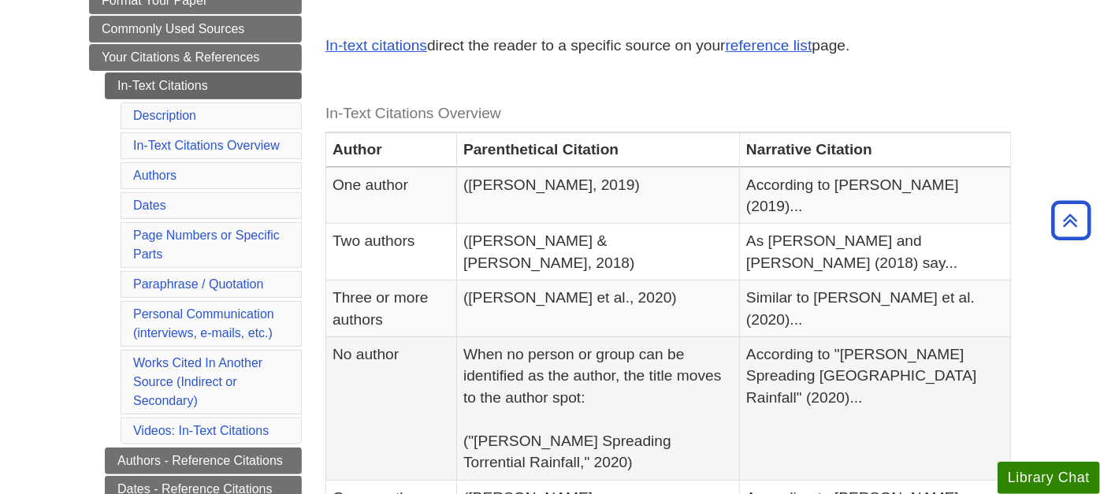
scroll to position [262, 0]
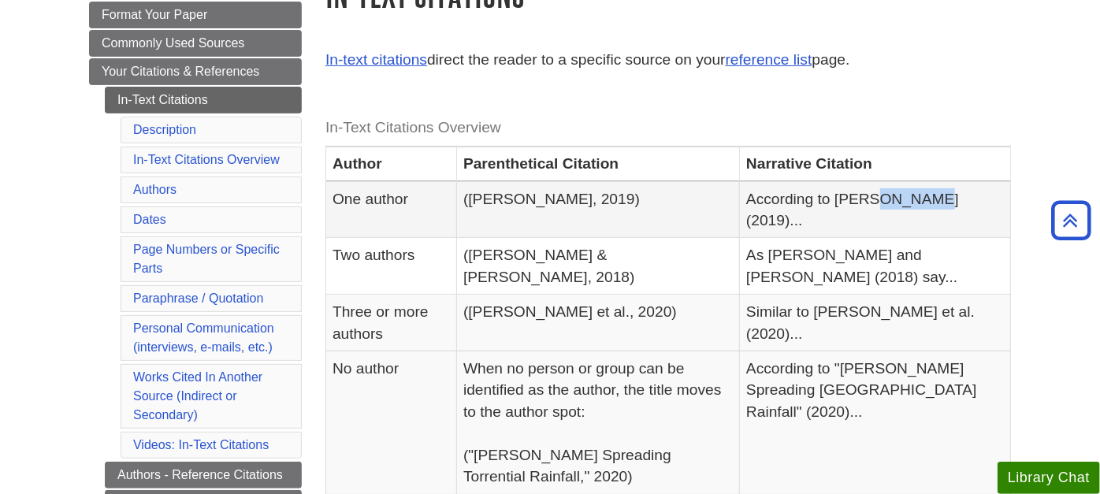
drag, startPoint x: 902, startPoint y: 195, endPoint x: 951, endPoint y: 206, distance: 50.3
click at [951, 206] on td "According to [PERSON_NAME] (2019)..." at bounding box center [875, 209] width 271 height 57
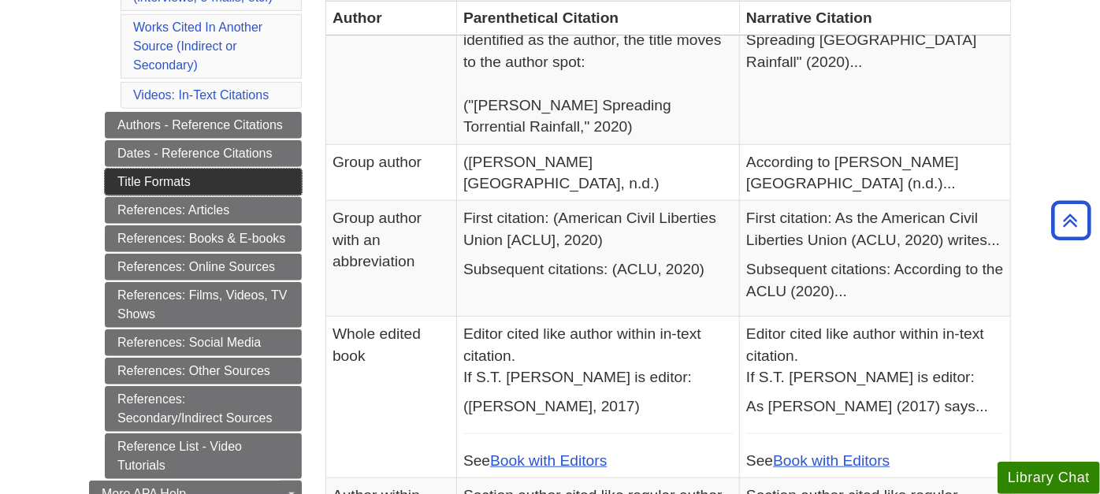
scroll to position [700, 0]
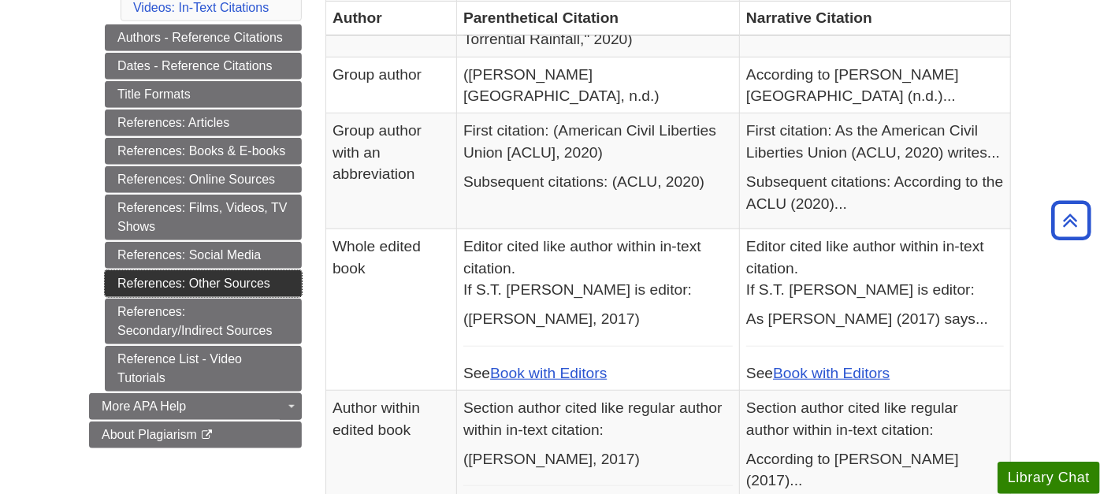
click at [202, 270] on link "References: Other Sources" at bounding box center [203, 283] width 197 height 27
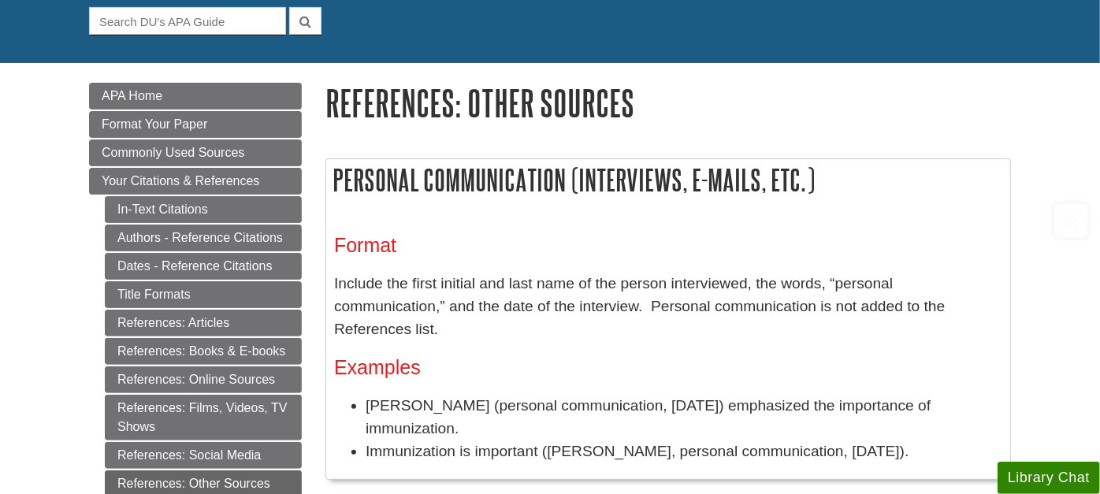
scroll to position [262, 0]
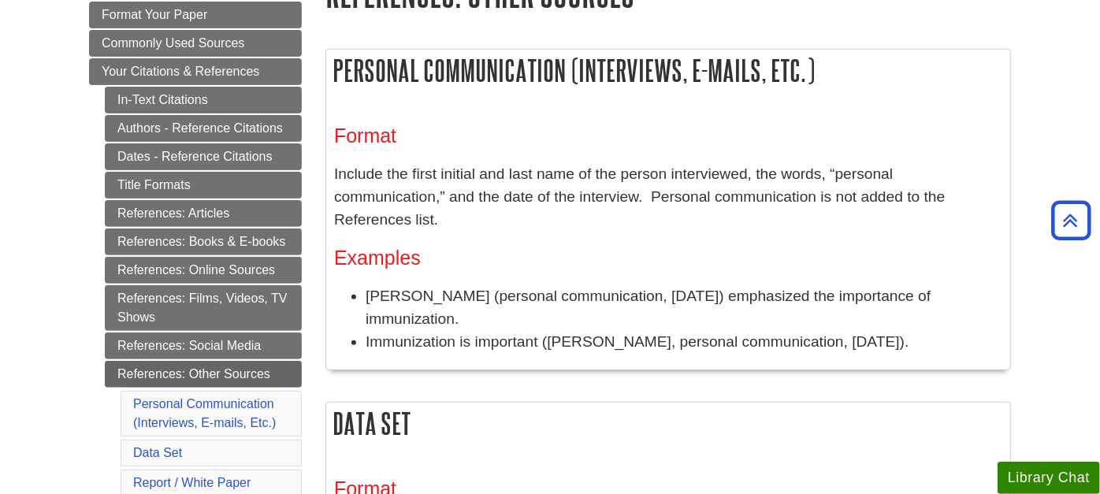
click at [364, 285] on ul "[PERSON_NAME] (personal communication, [DATE]) emphasized the importance of imm…" at bounding box center [668, 319] width 668 height 68
drag, startPoint x: 371, startPoint y: 272, endPoint x: 454, endPoint y: 278, distance: 83.0
click at [454, 285] on li "[PERSON_NAME] (personal communication, [DATE]) emphasized the importance of imm…" at bounding box center [684, 308] width 637 height 46
drag, startPoint x: 454, startPoint y: 278, endPoint x: 464, endPoint y: 267, distance: 15.1
click at [464, 285] on li "[PERSON_NAME] (personal communication, [DATE]) emphasized the importance of imm…" at bounding box center [684, 308] width 637 height 46
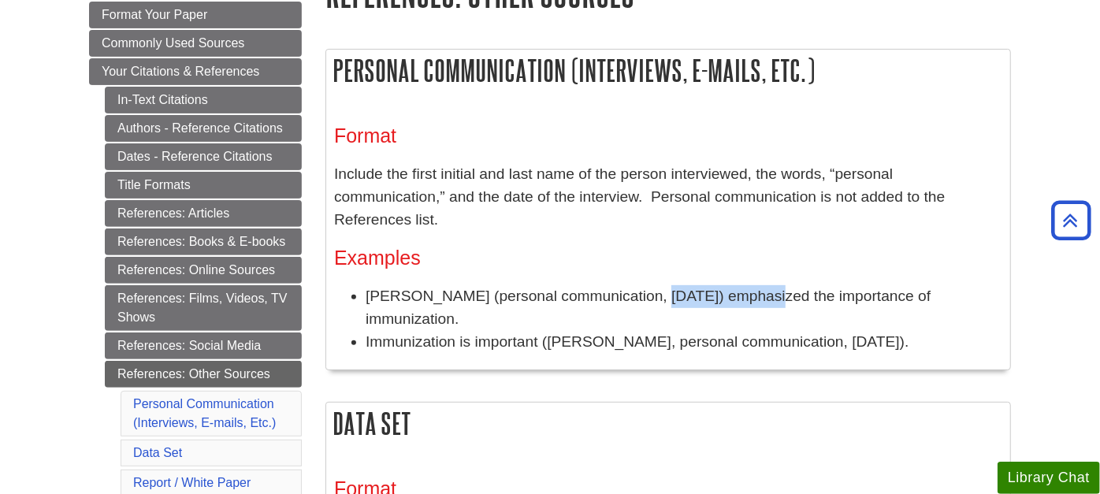
drag, startPoint x: 644, startPoint y: 273, endPoint x: 756, endPoint y: 278, distance: 112.8
click at [756, 285] on li "[PERSON_NAME] (personal communication, [DATE]) emphasized the importance of imm…" at bounding box center [684, 308] width 637 height 46
drag, startPoint x: 756, startPoint y: 278, endPoint x: 844, endPoint y: 266, distance: 88.4
click at [844, 285] on li "[PERSON_NAME] (personal communication, [DATE]) emphasized the importance of imm…" at bounding box center [684, 308] width 637 height 46
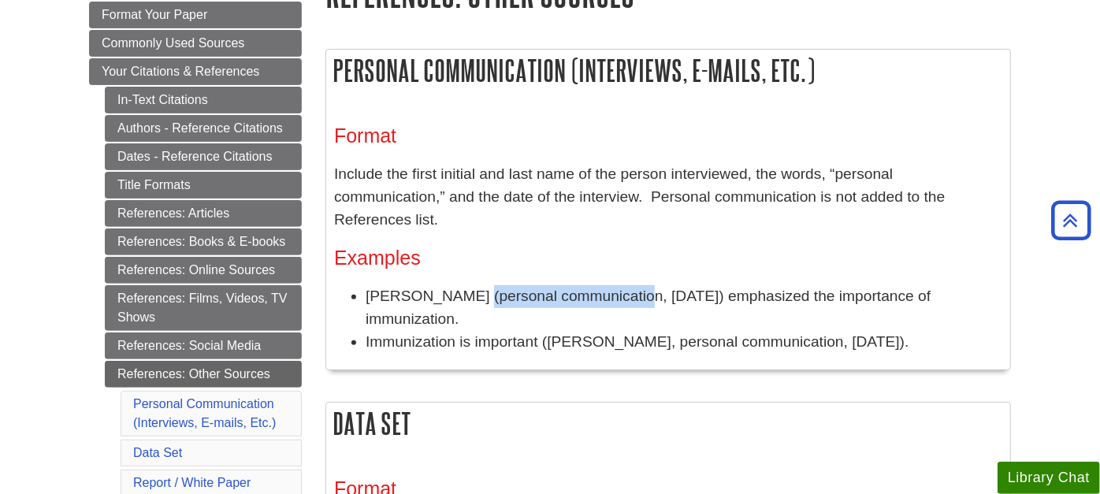
drag, startPoint x: 465, startPoint y: 271, endPoint x: 629, endPoint y: 282, distance: 164.3
click at [629, 285] on li "[PERSON_NAME] (personal communication, [DATE]) emphasized the importance of imm…" at bounding box center [684, 308] width 637 height 46
click at [470, 285] on li "[PERSON_NAME] (personal communication, [DATE]) emphasized the importance of imm…" at bounding box center [684, 308] width 637 height 46
drag, startPoint x: 467, startPoint y: 273, endPoint x: 621, endPoint y: 281, distance: 153.9
click at [621, 285] on li "M. Schroeder (personal communication, January 25, 2009) emphasized the importan…" at bounding box center [684, 308] width 637 height 46
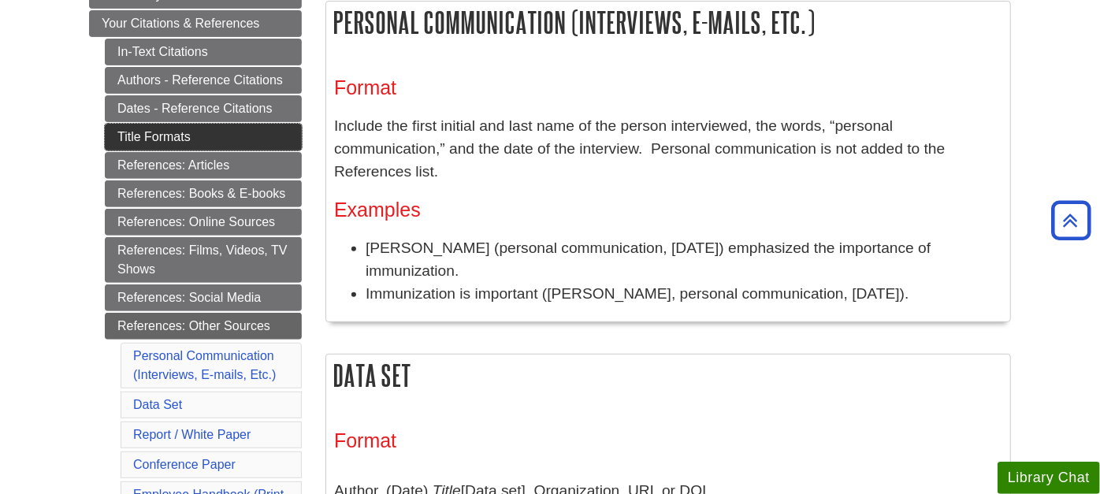
scroll to position [350, 0]
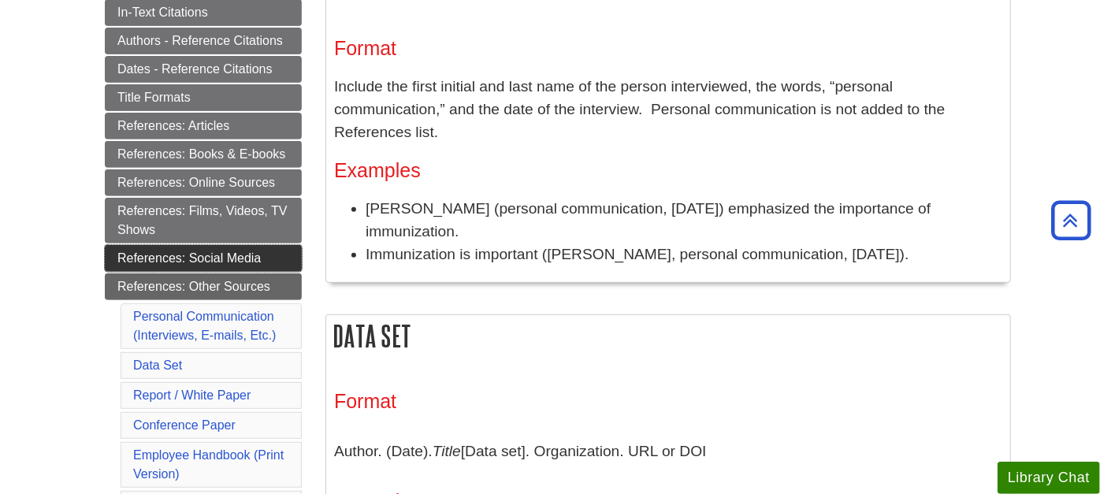
click at [164, 247] on link "References: Social Media" at bounding box center [203, 258] width 197 height 27
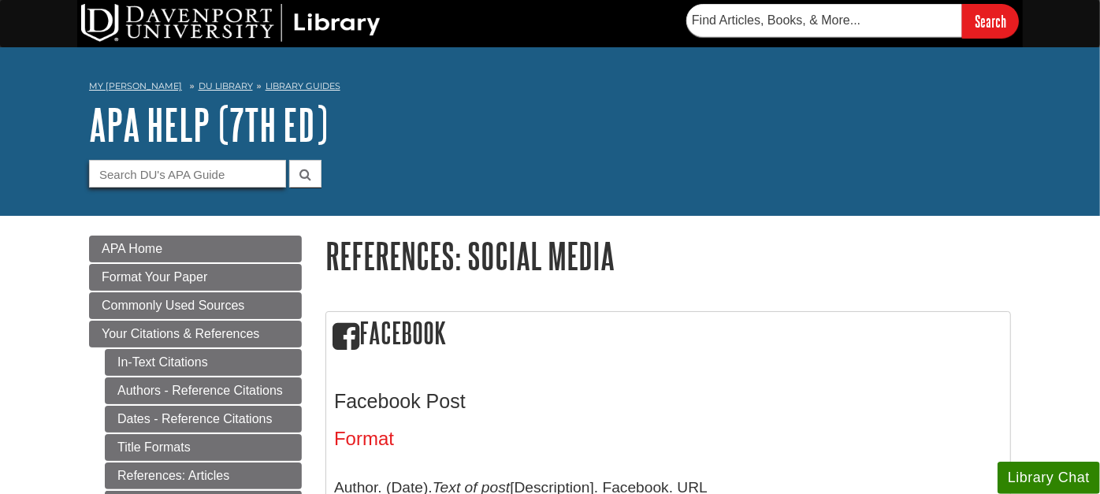
click at [148, 176] on input "Guide Search Terms" at bounding box center [187, 174] width 197 height 28
click at [749, 353] on h2 "Facebook" at bounding box center [668, 334] width 684 height 45
click at [170, 176] on input "Guide Search Terms" at bounding box center [187, 174] width 197 height 28
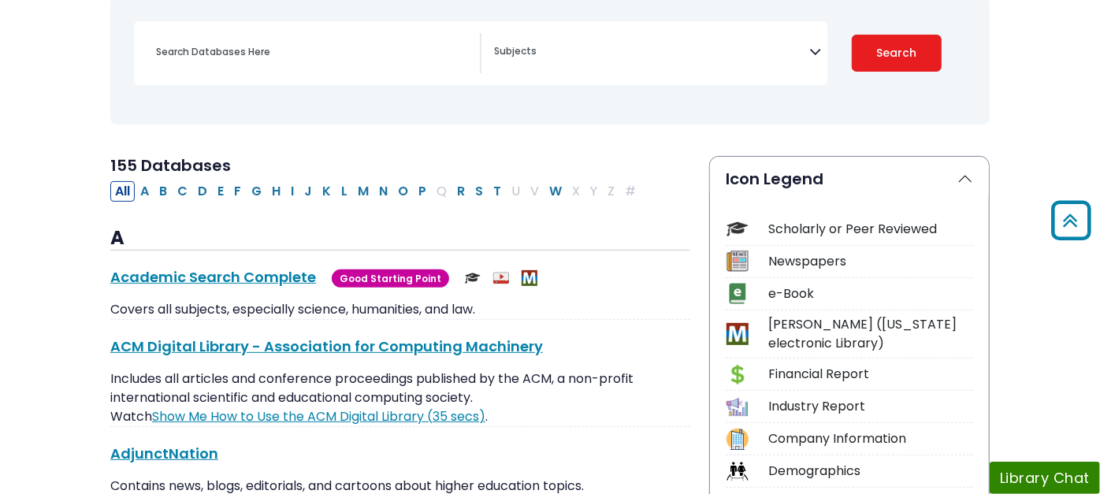
scroll to position [262, 0]
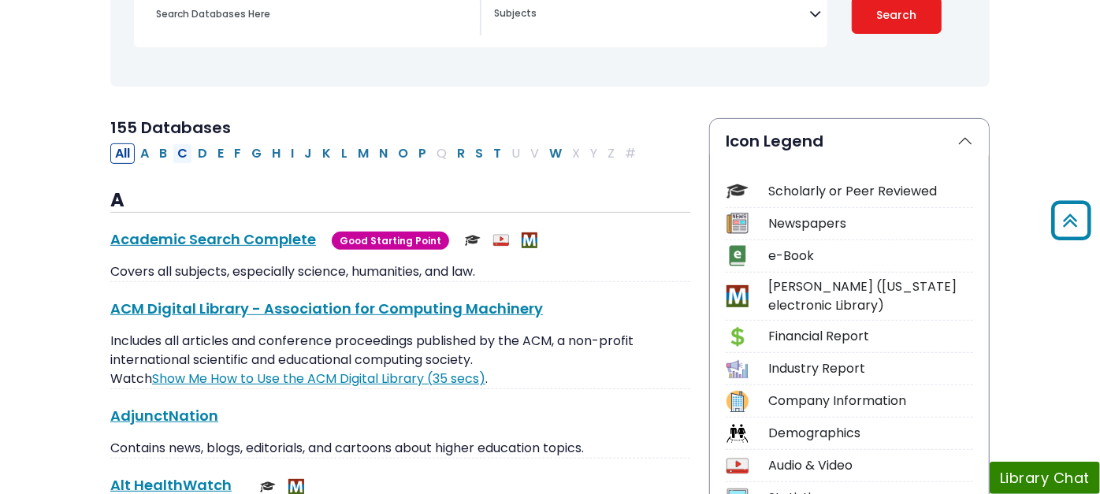
click at [173, 156] on button "C" at bounding box center [183, 153] width 20 height 20
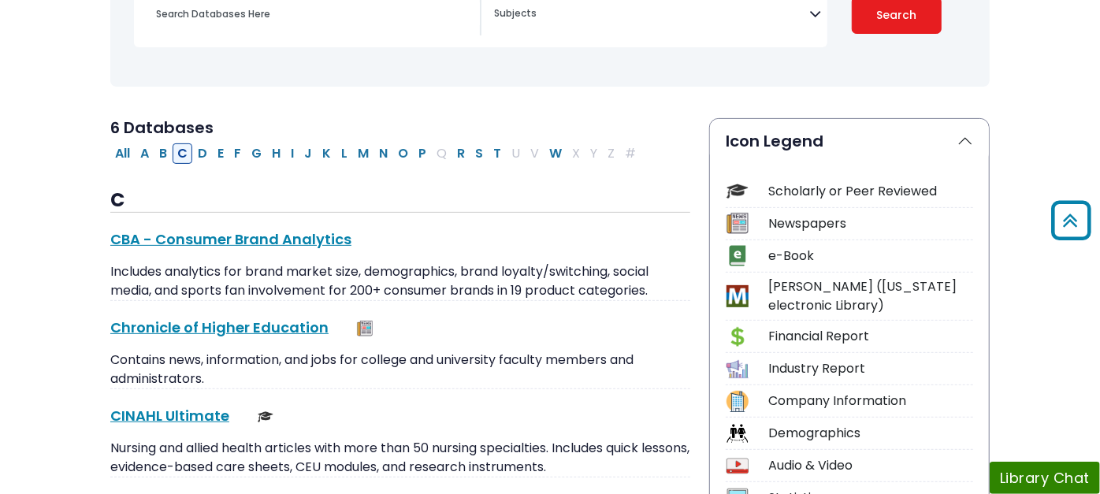
click at [173, 154] on button "C" at bounding box center [183, 153] width 20 height 20
select select "Database Subject Filter"
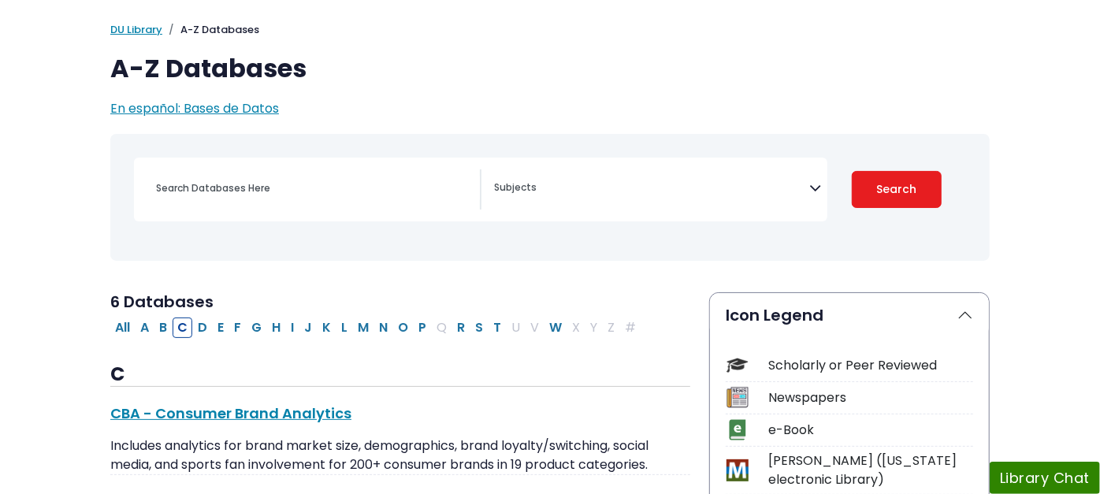
scroll to position [87, 0]
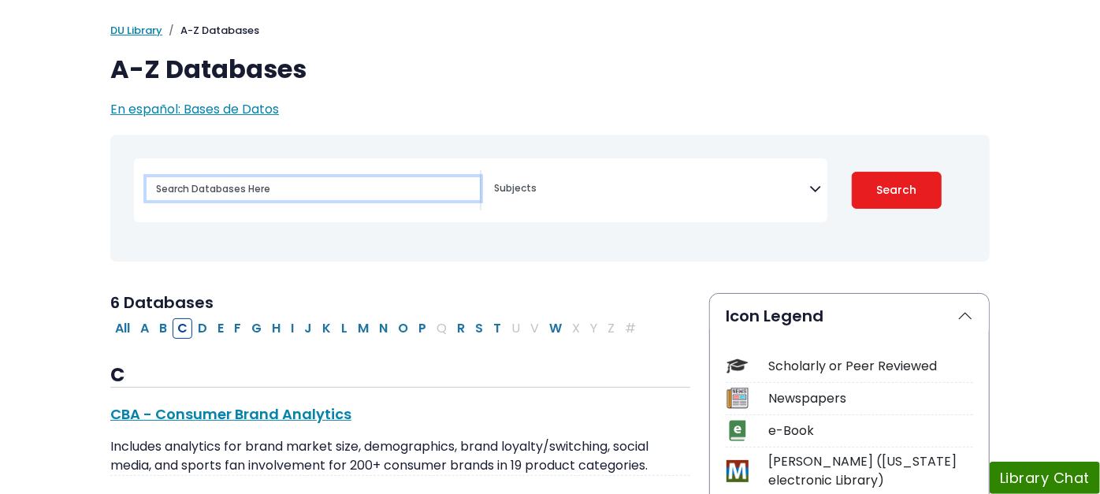
click at [204, 189] on input "Search database by title or keyword" at bounding box center [313, 188] width 333 height 23
type input "Mintel"
click at [852, 172] on button "Search" at bounding box center [897, 190] width 90 height 37
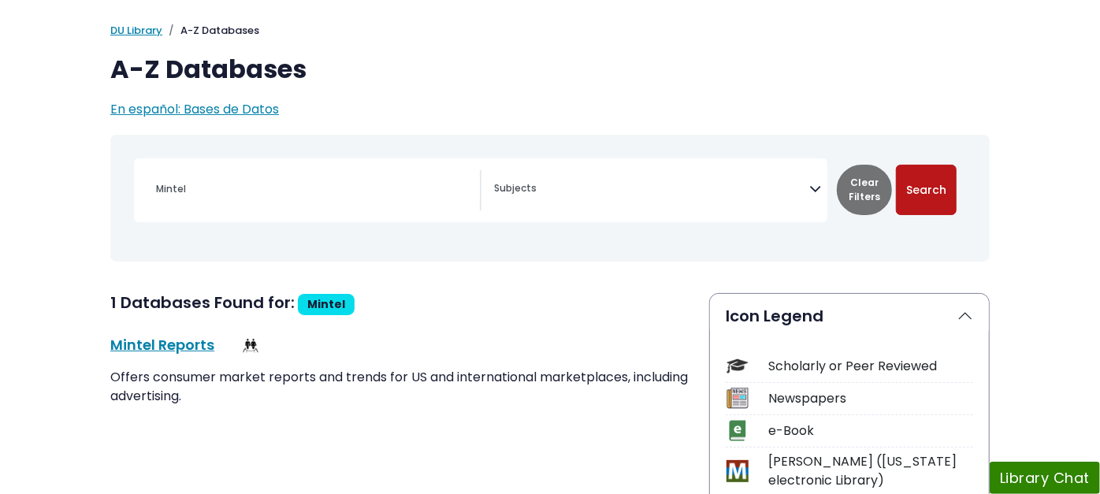
click at [957, 184] on button "Search" at bounding box center [926, 190] width 61 height 50
select select "Database Subject Filter"
click at [110, 338] on link "Mintel Reports This link opens in a new window" at bounding box center [162, 345] width 104 height 20
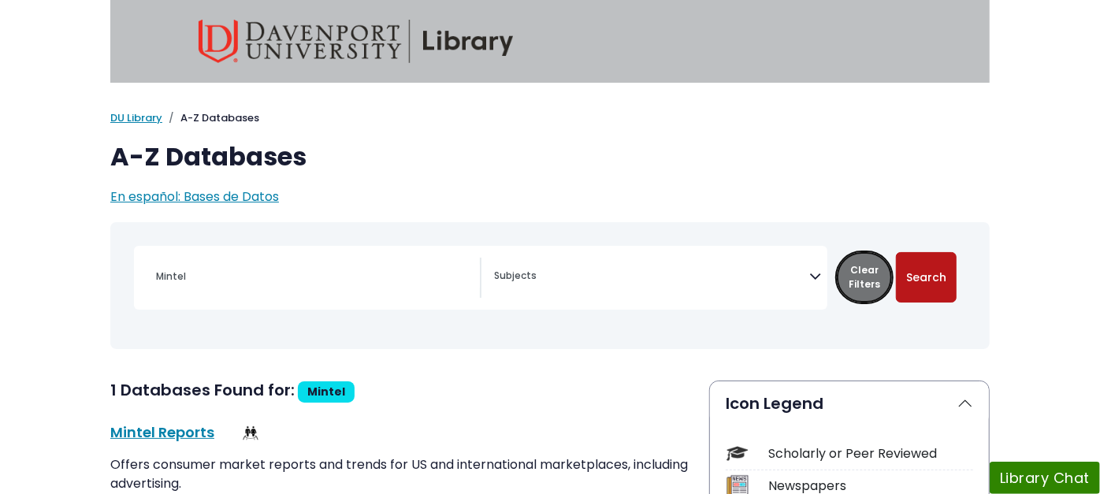
click at [892, 272] on button "Clear Filters" at bounding box center [864, 277] width 55 height 50
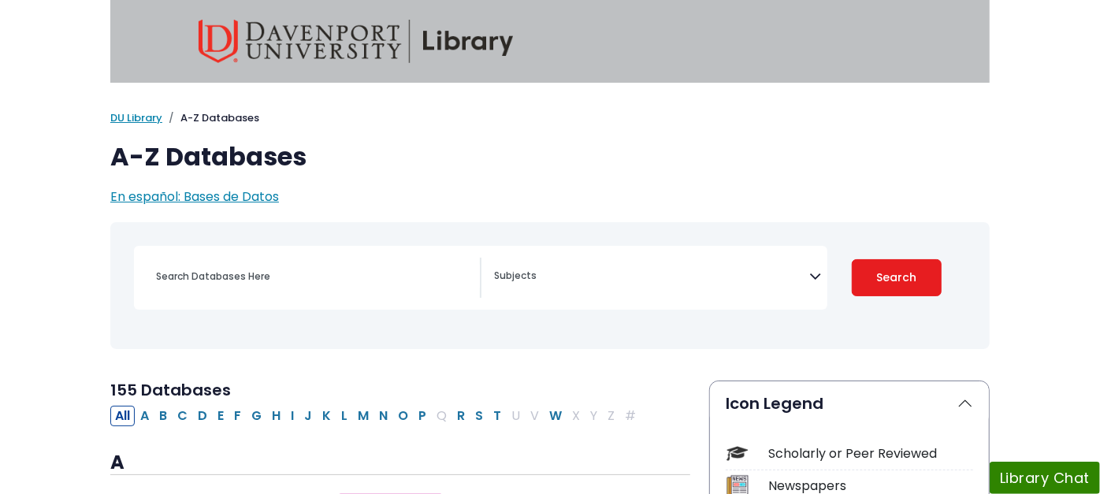
click at [821, 277] on icon "Search filters" at bounding box center [815, 274] width 12 height 24
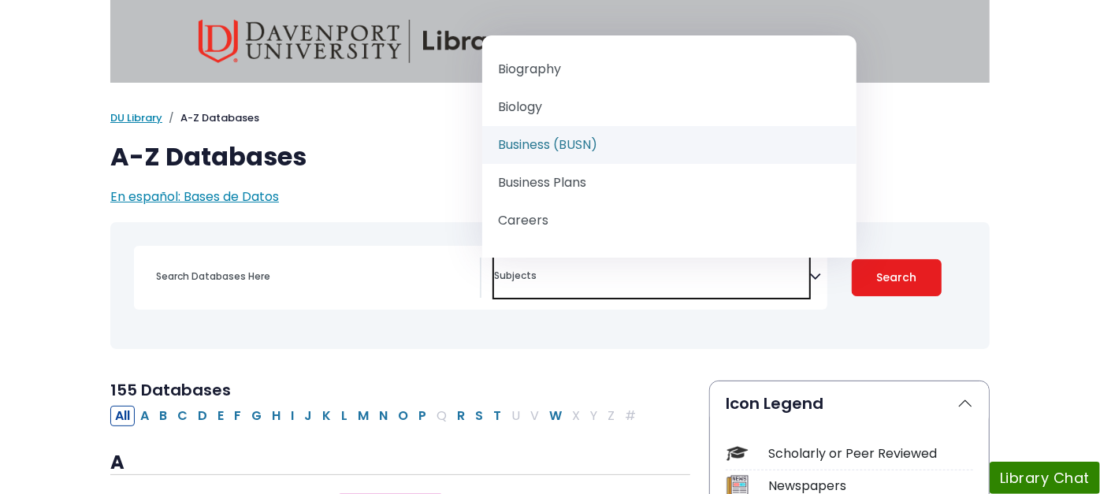
scroll to position [175, 0]
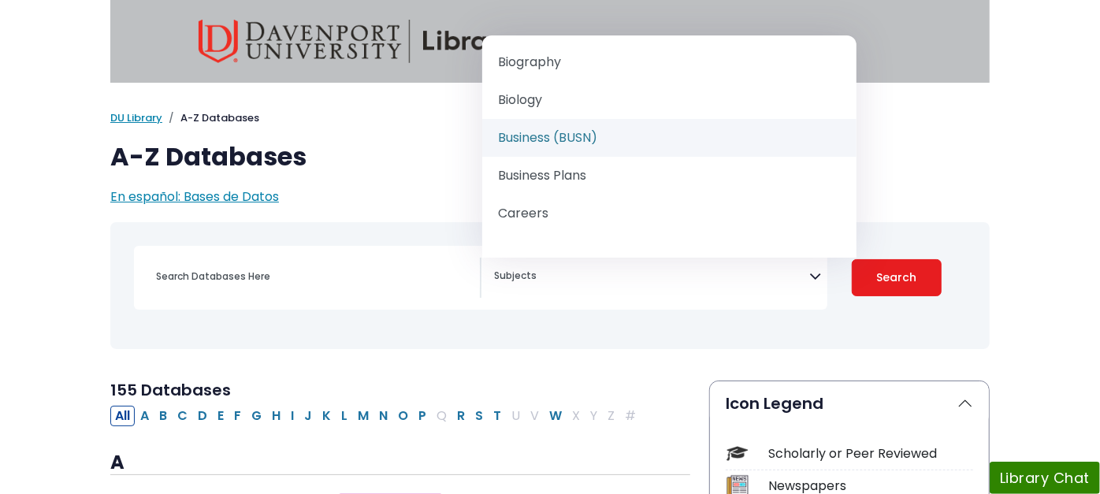
select select "219040"
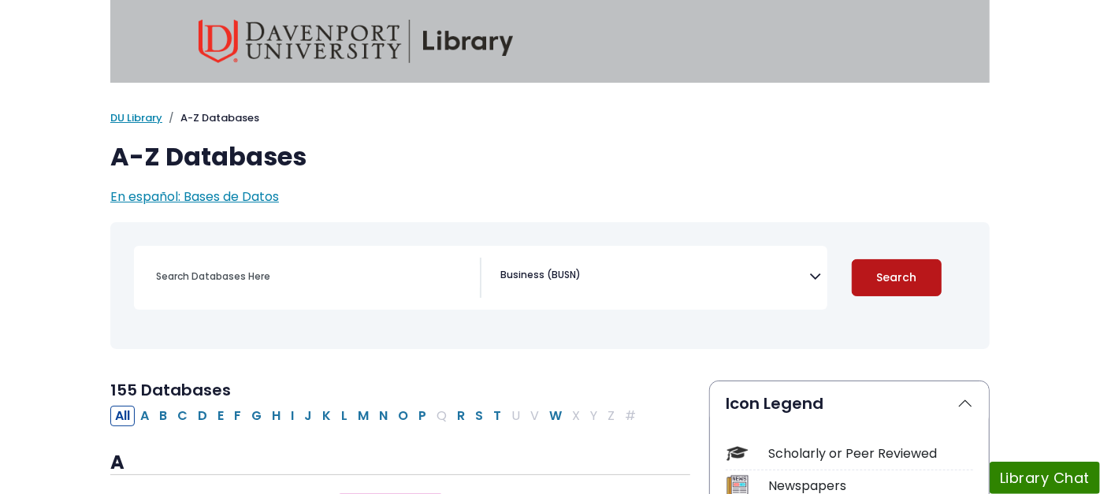
click at [941, 277] on button "Search" at bounding box center [897, 277] width 90 height 37
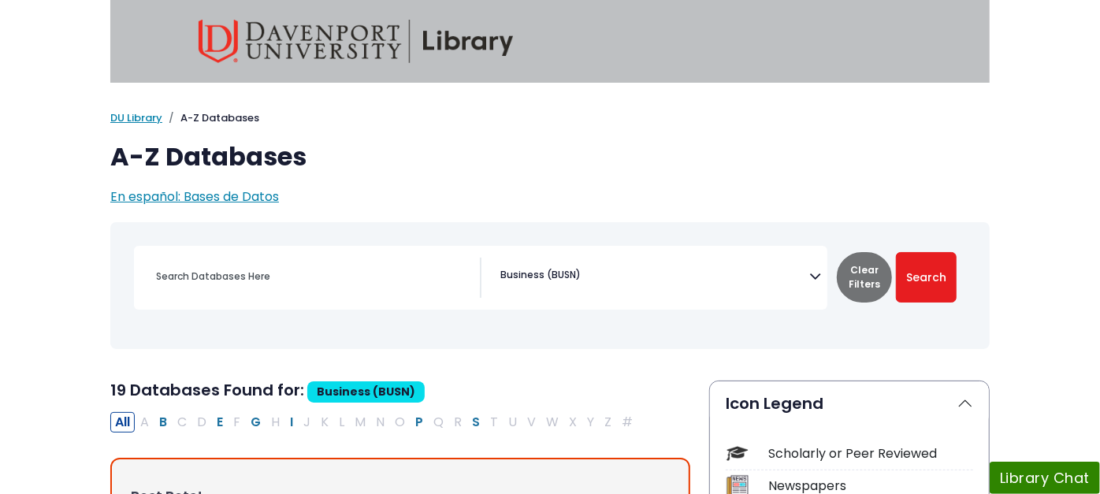
click at [245, 35] on img at bounding box center [356, 41] width 315 height 43
click at [467, 421] on button "S" at bounding box center [475, 422] width 17 height 20
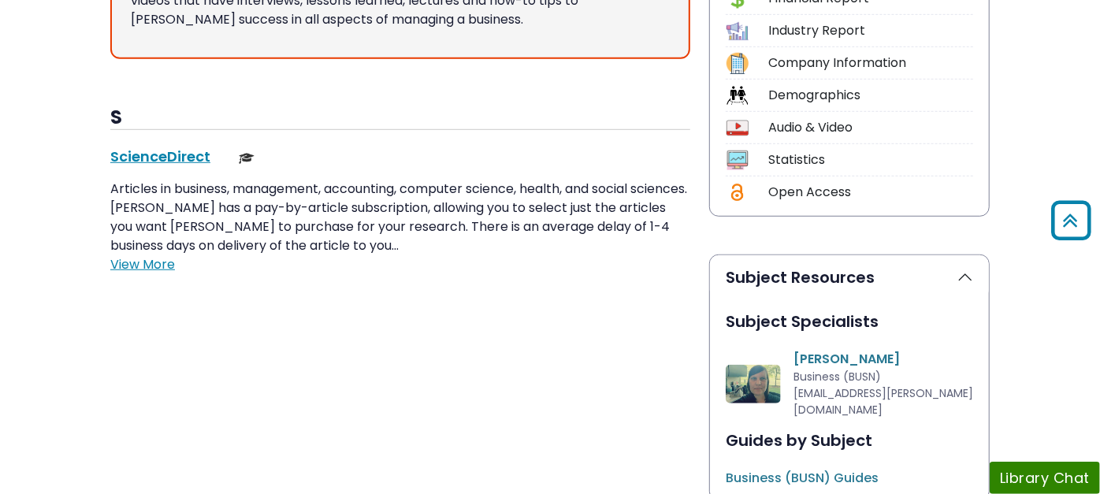
scroll to position [612, 0]
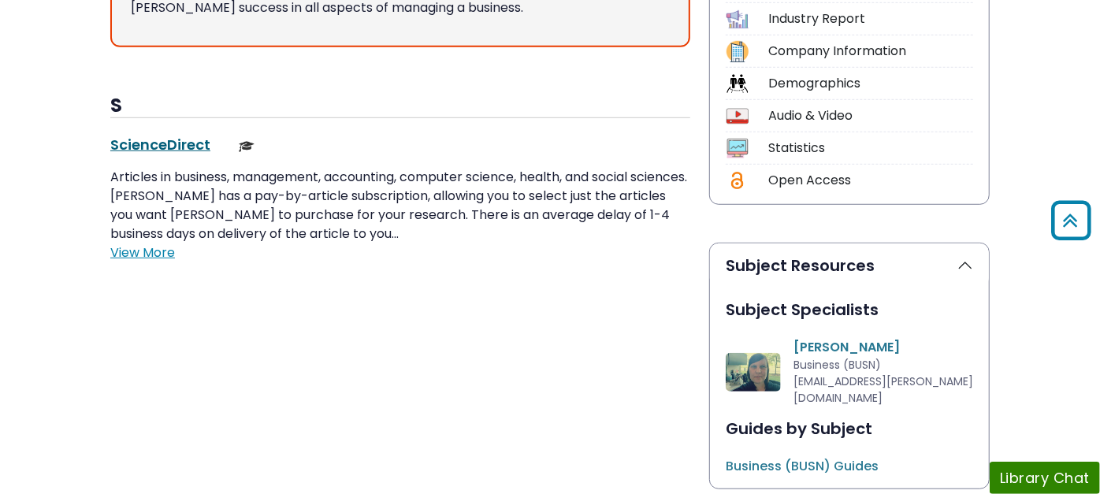
click at [110, 135] on link "ScienceDirect This link opens in a new window" at bounding box center [160, 145] width 100 height 20
